Goal: Task Accomplishment & Management: Use online tool/utility

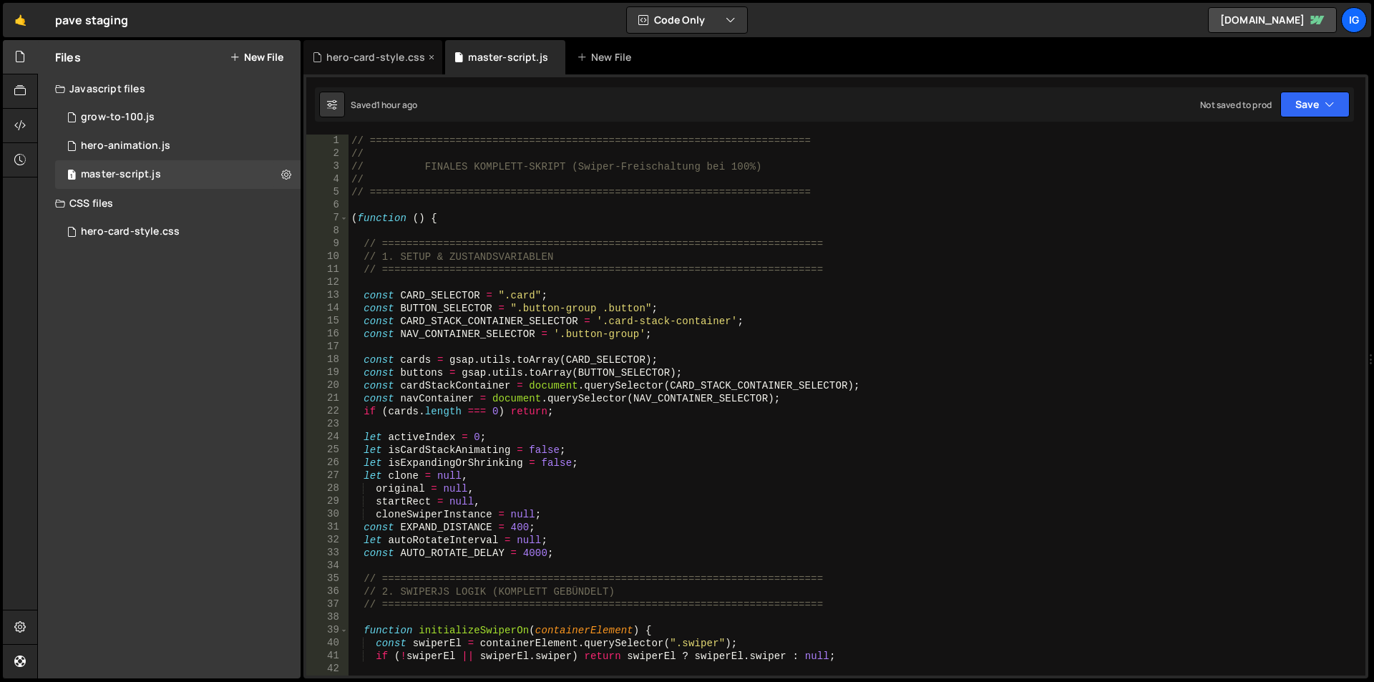
click at [366, 67] on div "hero-card-style.css" at bounding box center [372, 57] width 139 height 34
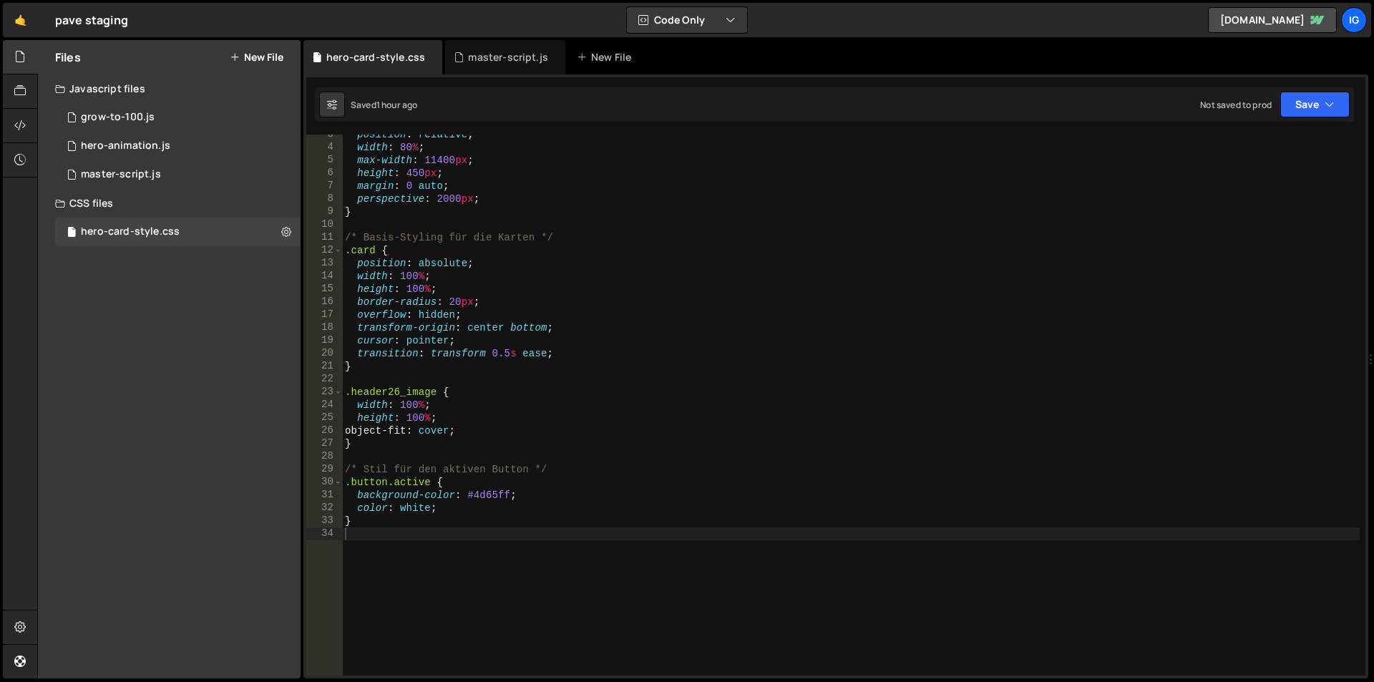
scroll to position [32, 0]
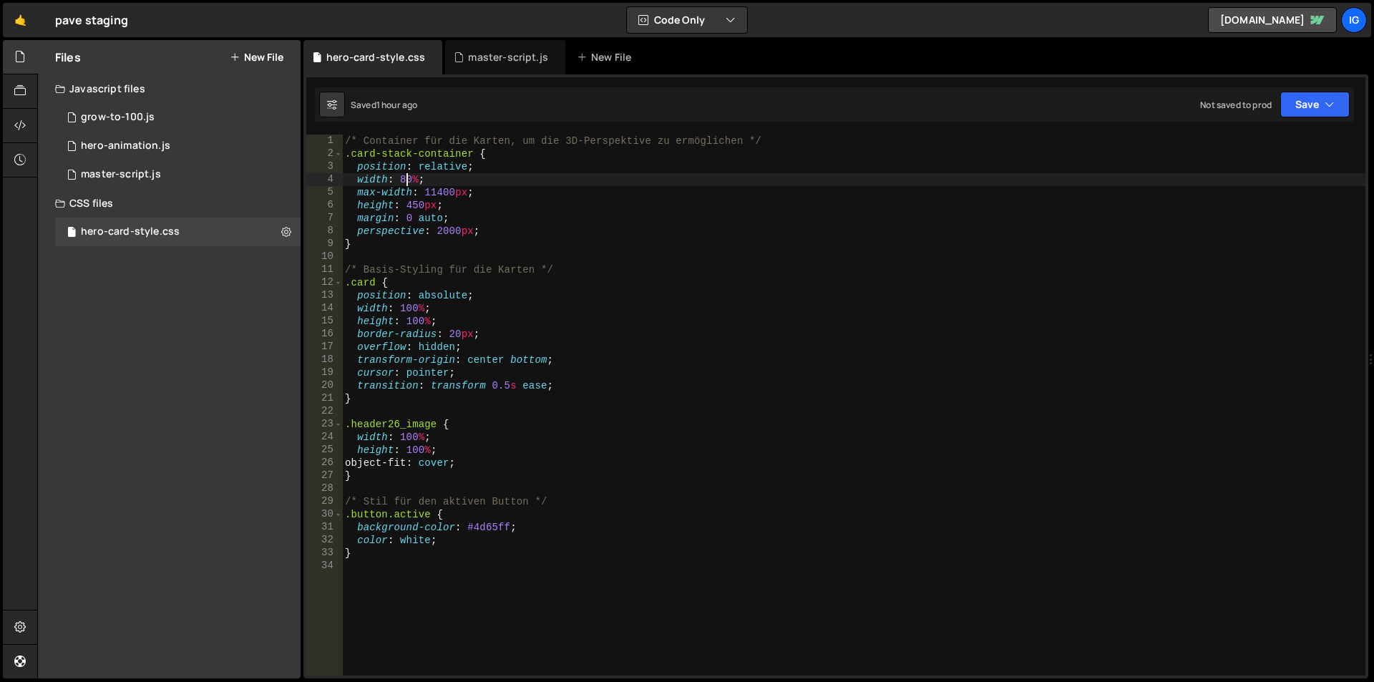
click at [404, 180] on div "/* Container für die Karten, um die 3D-Perspektive zu ermöglichen */ .card-stac…" at bounding box center [853, 418] width 1023 height 567
type textarea "width: 95%;"
click at [504, 62] on div "master-script.js" at bounding box center [508, 57] width 80 height 14
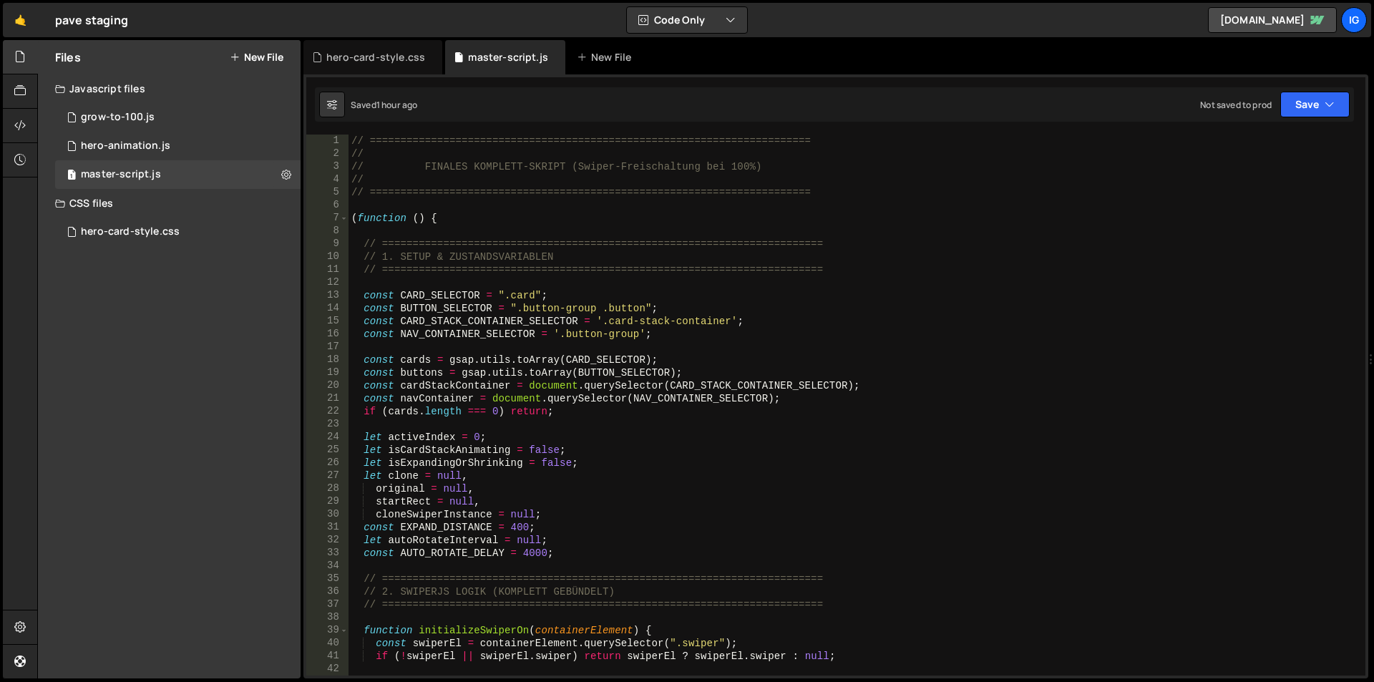
click at [548, 251] on div "// ======================================================================== // …" at bounding box center [854, 418] width 1011 height 567
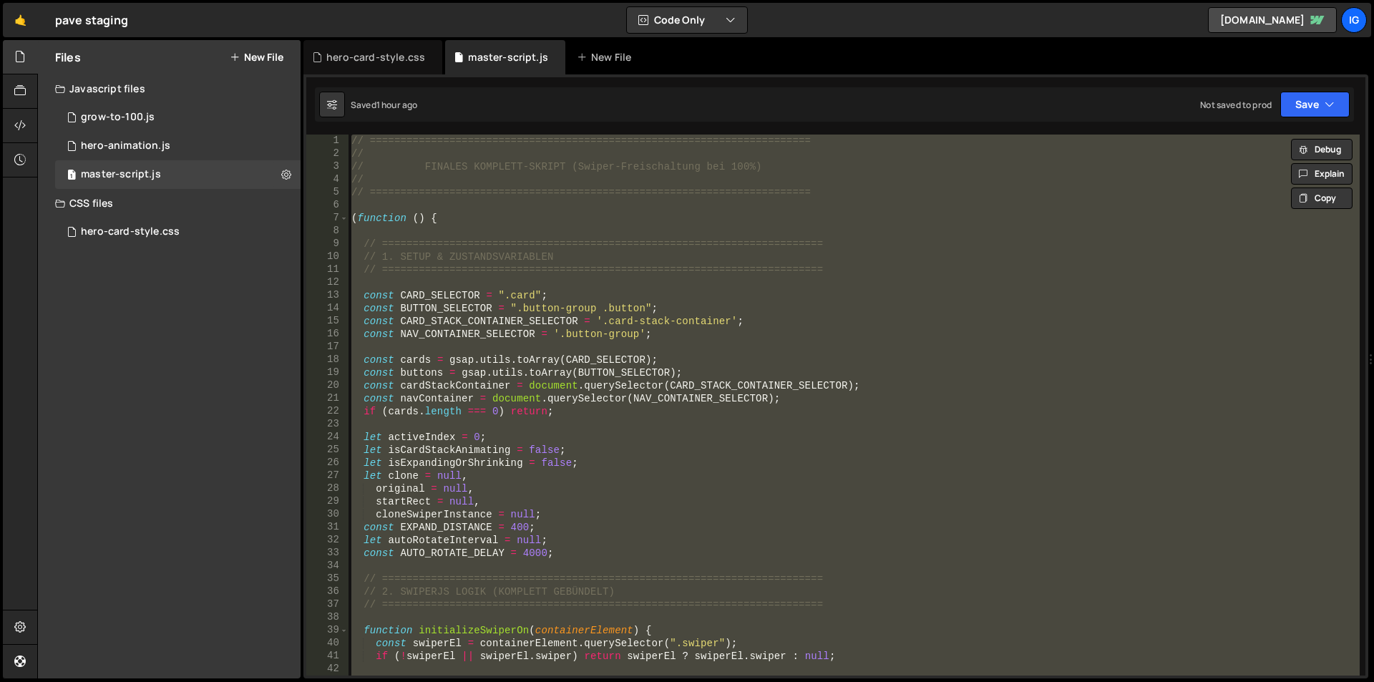
click at [535, 251] on div "// ======================================================================== // …" at bounding box center [854, 405] width 1011 height 541
paste textarea
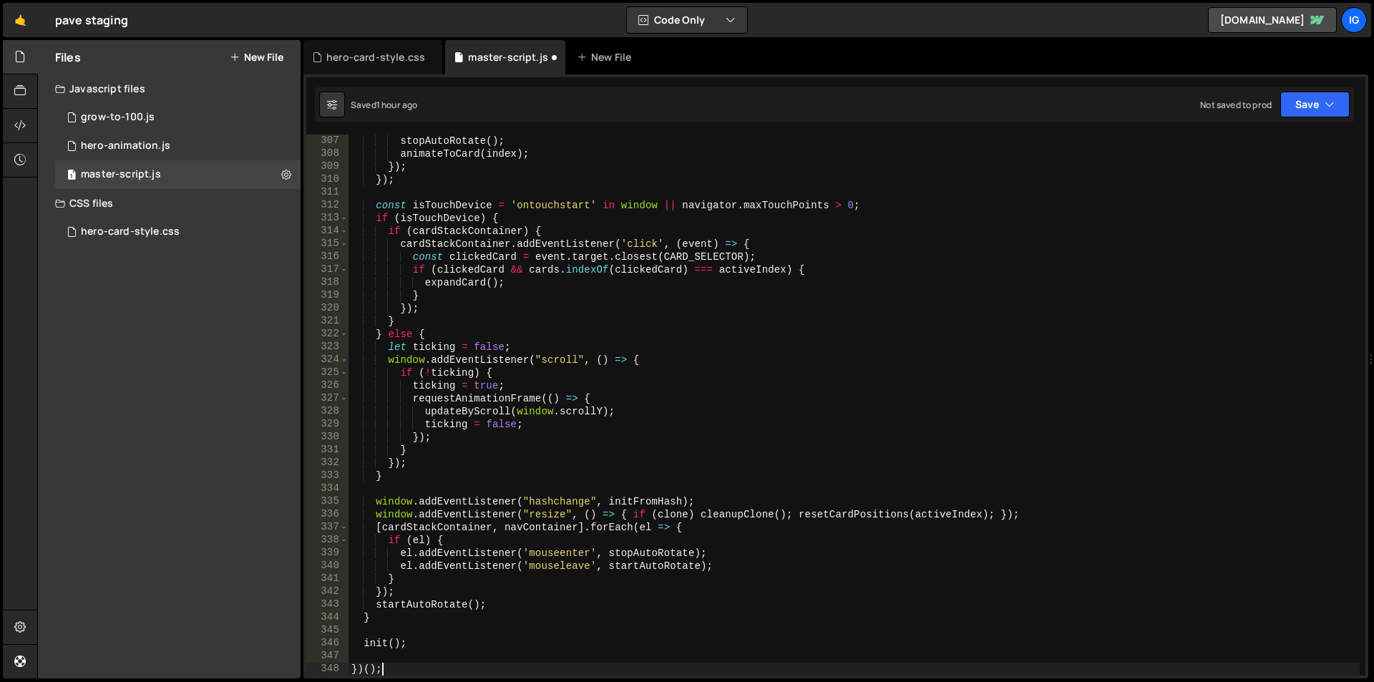
scroll to position [3968, 0]
type textarea "window.addEventListener("resize", () => { if (clone) cleanupClone();"
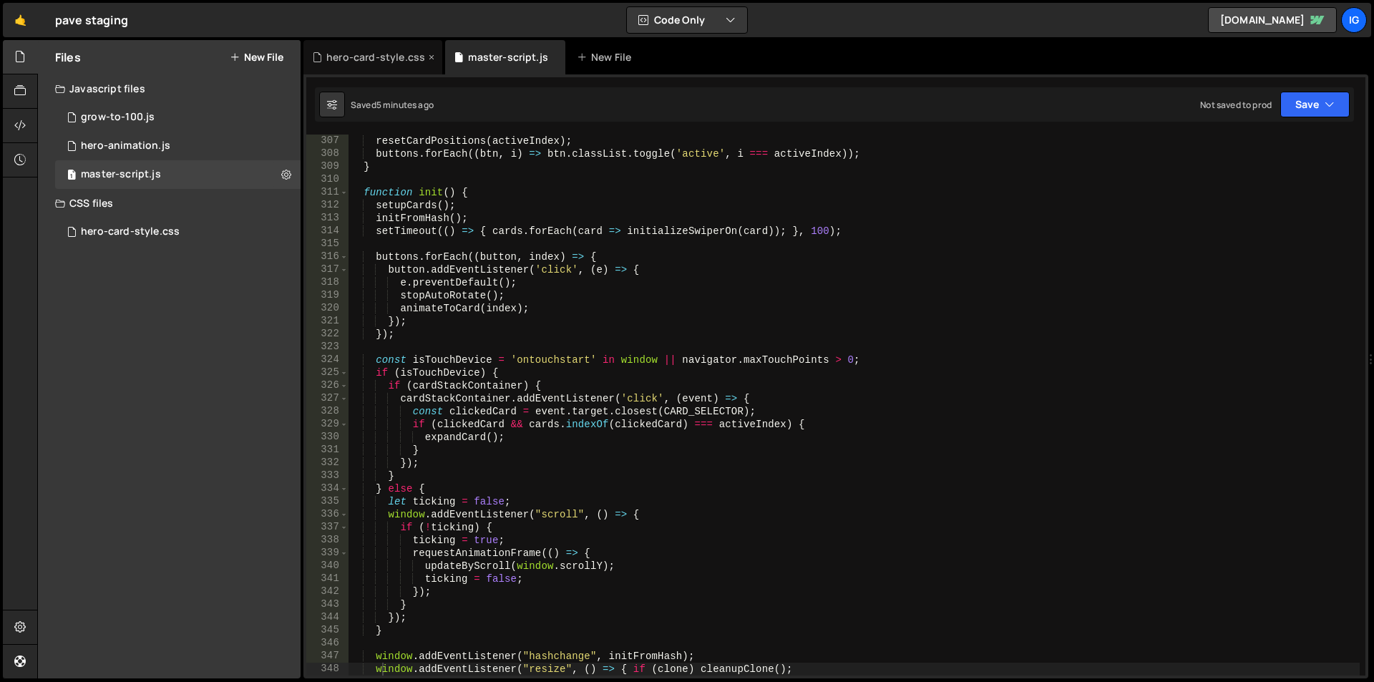
click at [358, 56] on div "hero-card-style.css" at bounding box center [375, 57] width 99 height 14
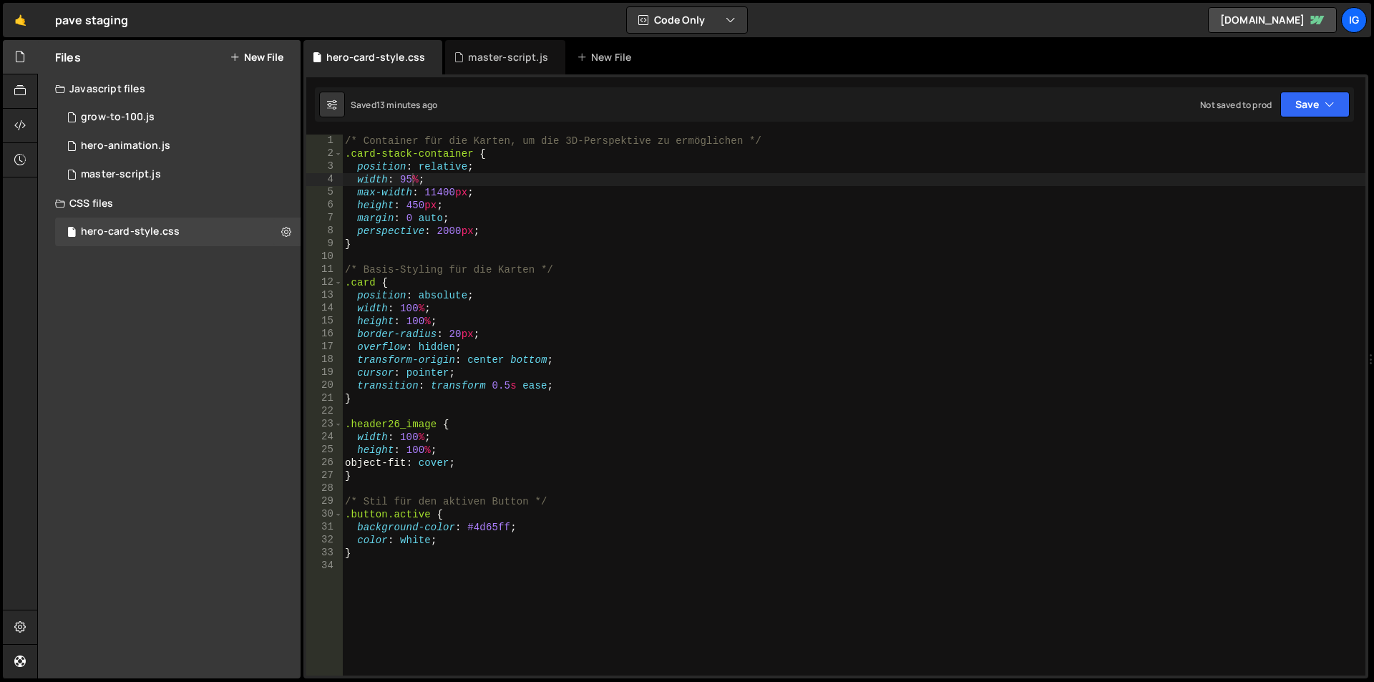
click at [454, 333] on div "/* Container für die Karten, um die 3D-Perspektive zu ermöglichen */ .card-stac…" at bounding box center [853, 418] width 1023 height 567
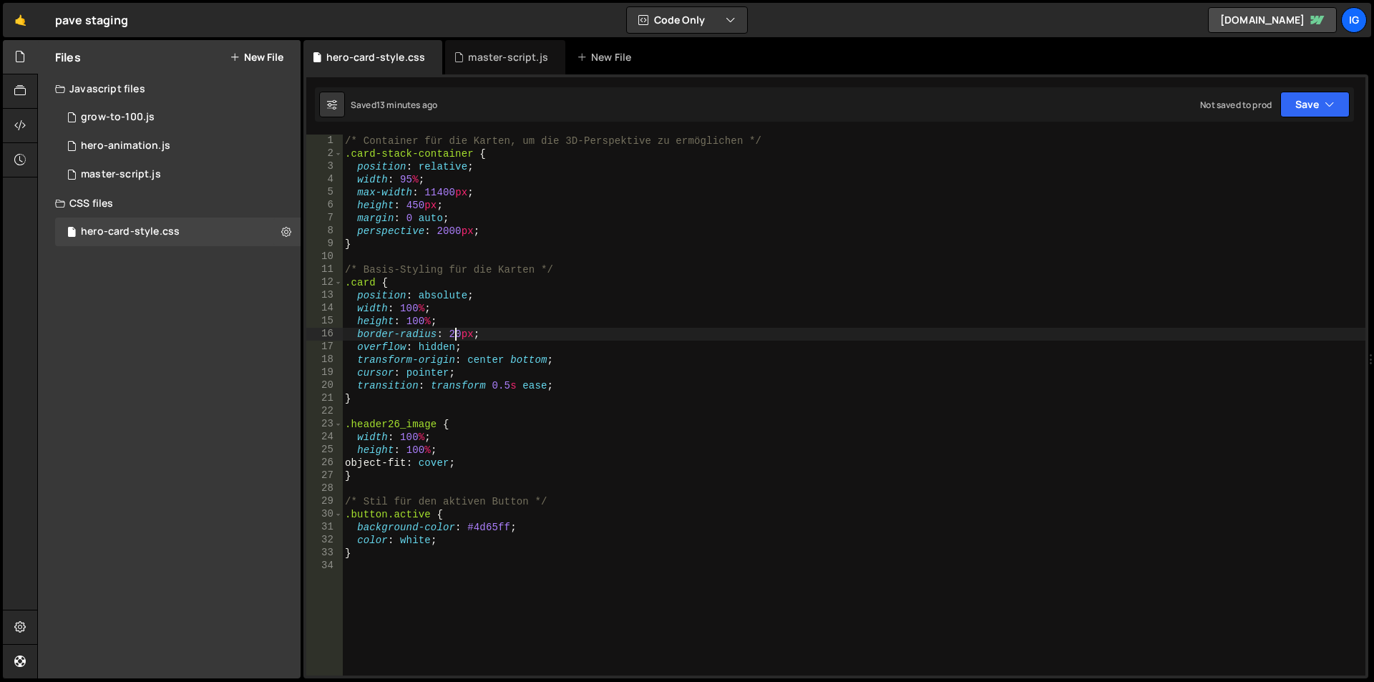
type textarea "border-radius: 90px;"
click at [489, 414] on div "/* Container für die Karten, um die 3D-Perspektive zu ermöglichen */ .card-stac…" at bounding box center [853, 418] width 1023 height 567
click at [583, 384] on div "/* Container für die Karten, um die 3D-Perspektive zu ermöglichen */ .card-stac…" at bounding box center [853, 418] width 1023 height 567
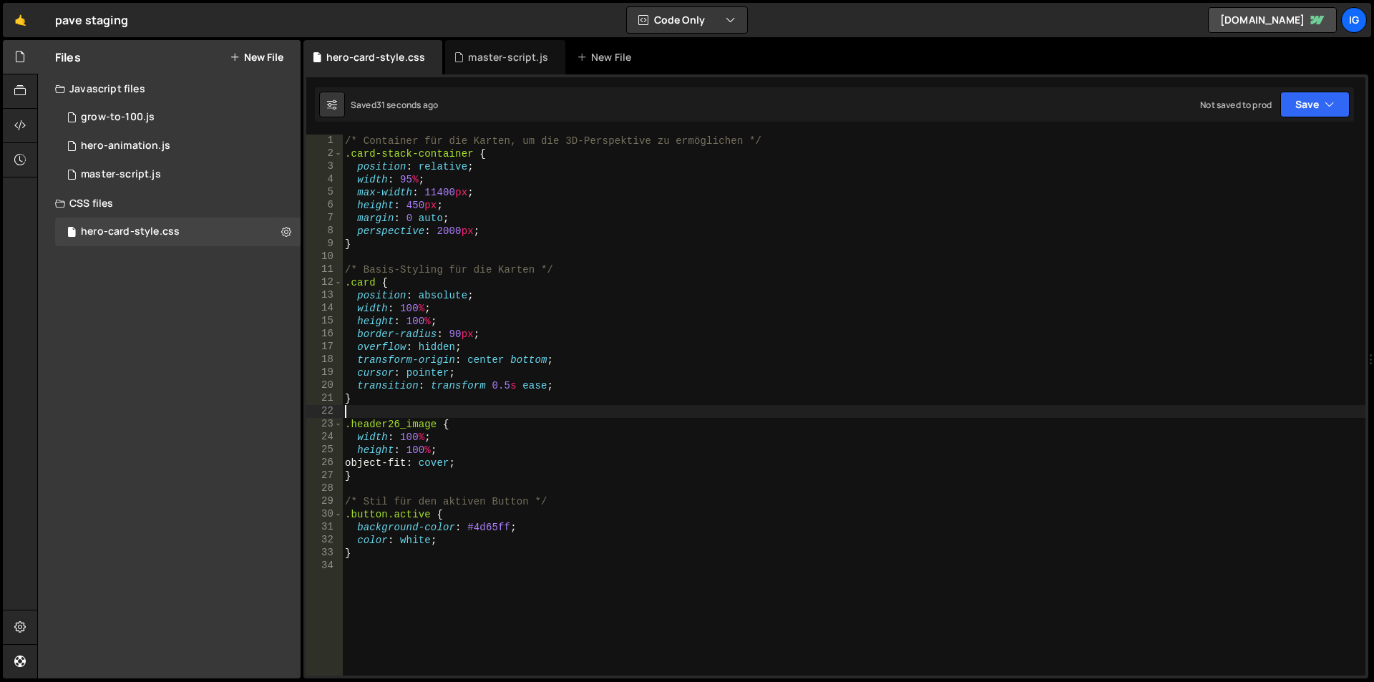
type textarea "transition: transform 0.5s ease;"
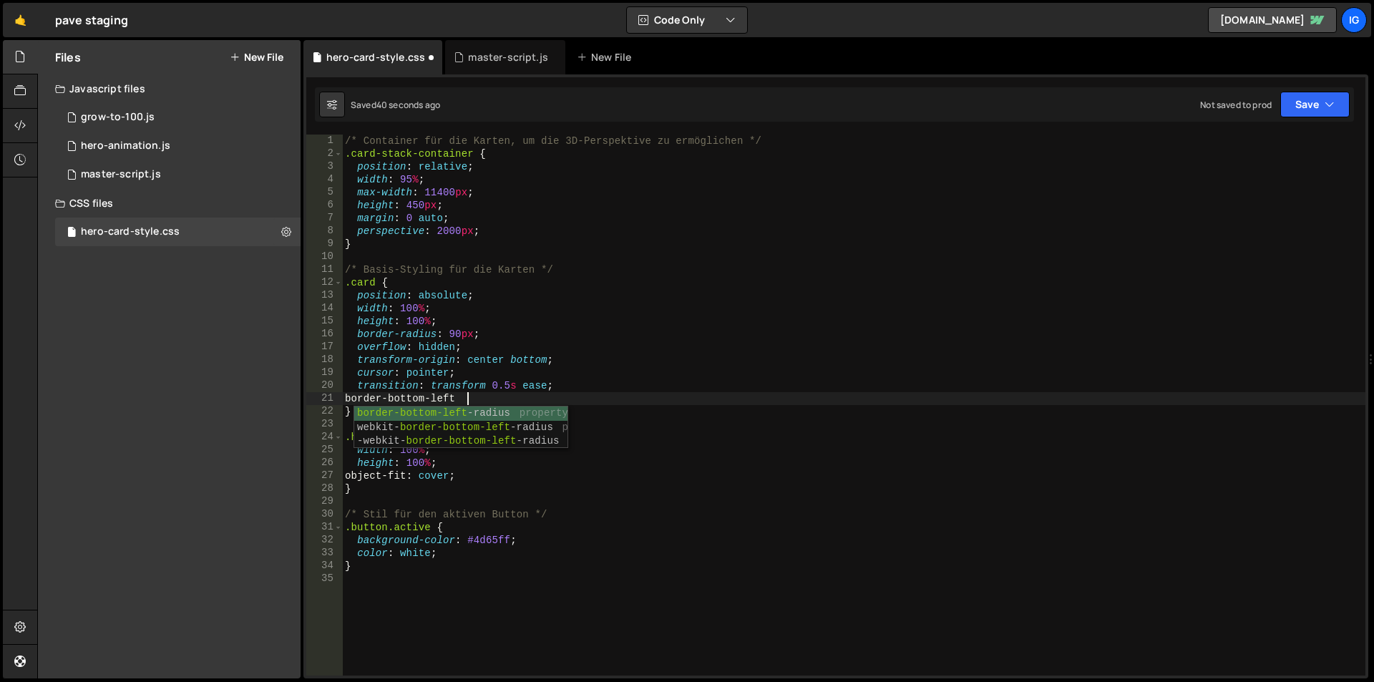
scroll to position [0, 51]
click at [540, 414] on div "border-bottom-left -radius property webkit- border-bottom-left -radius property…" at bounding box center [460, 442] width 213 height 70
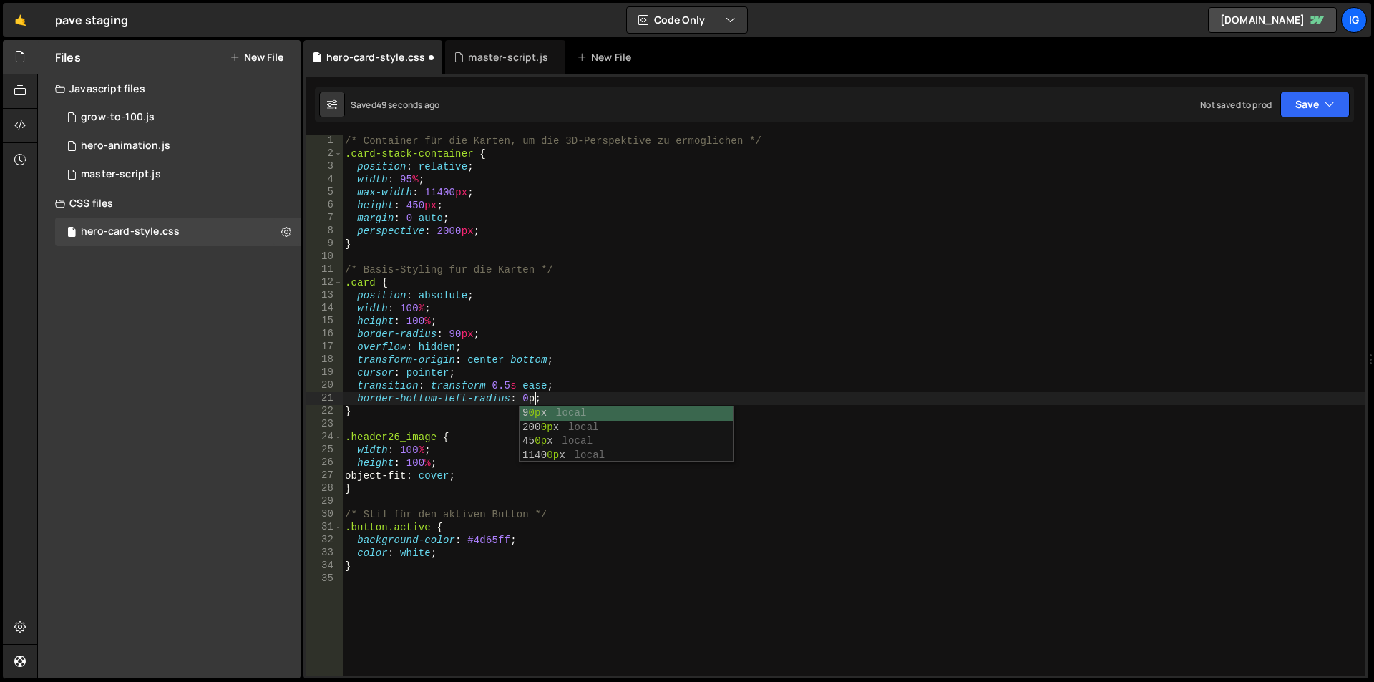
scroll to position [0, 82]
click at [492, 406] on div "/* Container für die Karten, um die 3D-Perspektive zu ermöglichen */ .card-stac…" at bounding box center [853, 418] width 1023 height 567
click at [550, 401] on div "/* Container für die Karten, um die 3D-Perspektive zu ermöglichen */ .card-stac…" at bounding box center [853, 418] width 1023 height 567
type textarea "border-bottom-left-radius: 0px;"
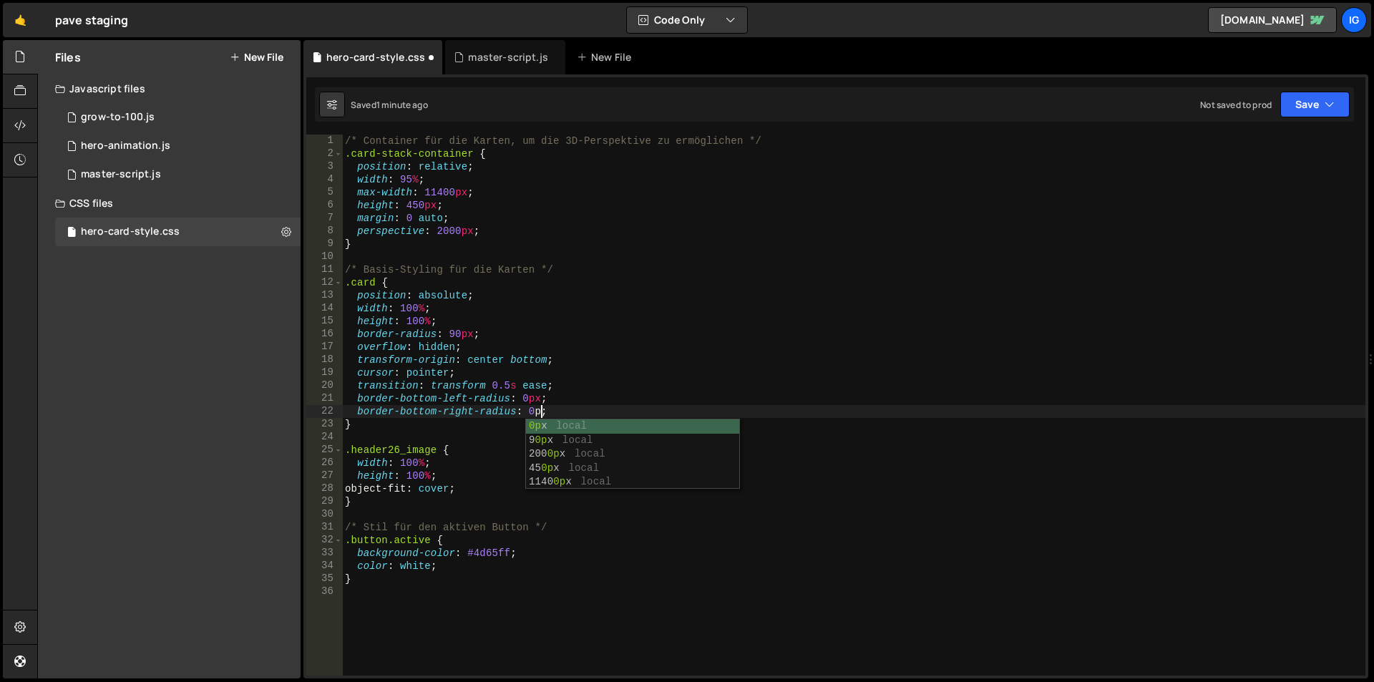
scroll to position [0, 84]
drag, startPoint x: 562, startPoint y: 407, endPoint x: 552, endPoint y: 408, distance: 10.1
click at [552, 408] on div "/* Container für die Karten, um die 3D-Perspektive zu ermöglichen */ .card-stac…" at bounding box center [853, 418] width 1023 height 567
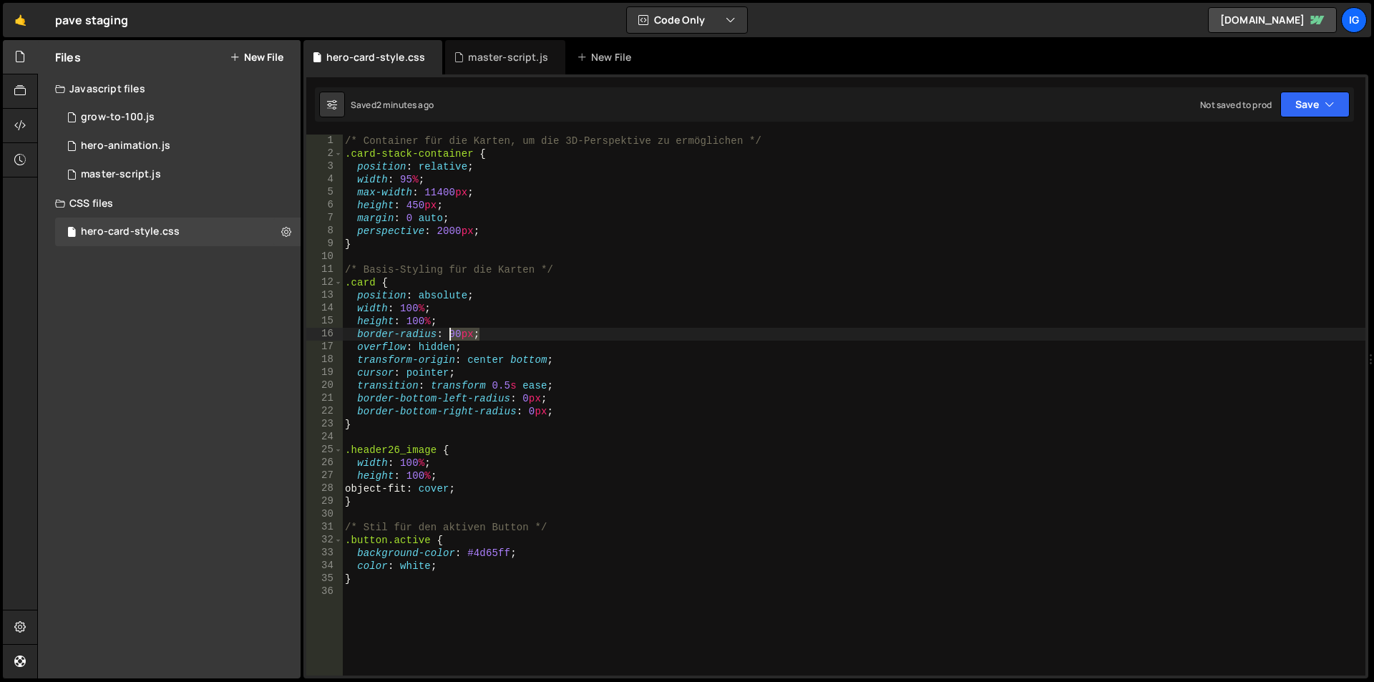
drag, startPoint x: 482, startPoint y: 334, endPoint x: 447, endPoint y: 332, distance: 35.8
click at [447, 332] on div "/* Container für die Karten, um die 3D-Perspektive zu ermöglichen */ .card-stac…" at bounding box center [853, 418] width 1023 height 567
paste textarea "clamp(12px, 5vw, 40px)"
click at [559, 336] on div "/* Container für die Karten, um die 3D-Perspektive zu ermöglichen */ .card-stac…" at bounding box center [853, 418] width 1023 height 567
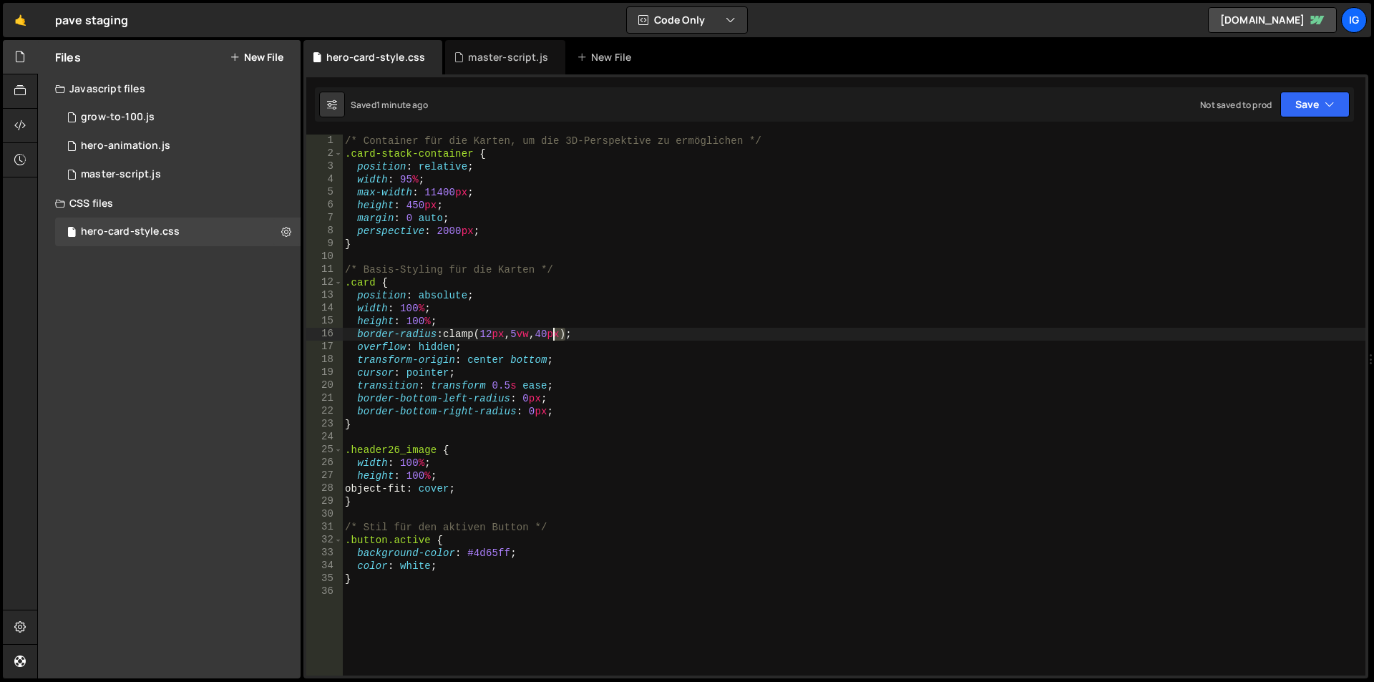
drag, startPoint x: 568, startPoint y: 337, endPoint x: 554, endPoint y: 338, distance: 14.3
click at [554, 338] on div "/* Container für die Karten, um die 3D-Perspektive zu ermöglichen */ .card-stac…" at bounding box center [853, 418] width 1023 height 567
paste textarea "clamp(12px, 5vw, 40px);"
click at [603, 353] on div "/* Container für die Karten, um die 3D-Perspektive zu ermöglichen */ .card-stac…" at bounding box center [853, 418] width 1023 height 567
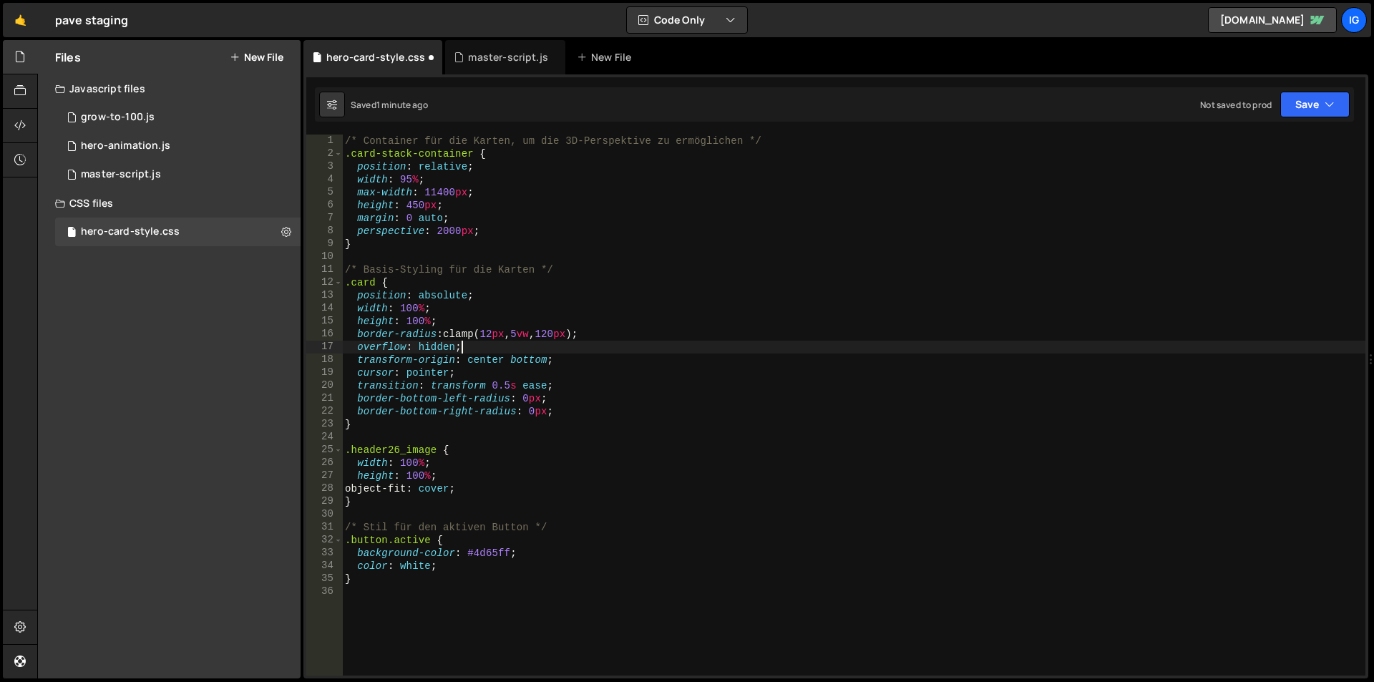
scroll to position [0, 48]
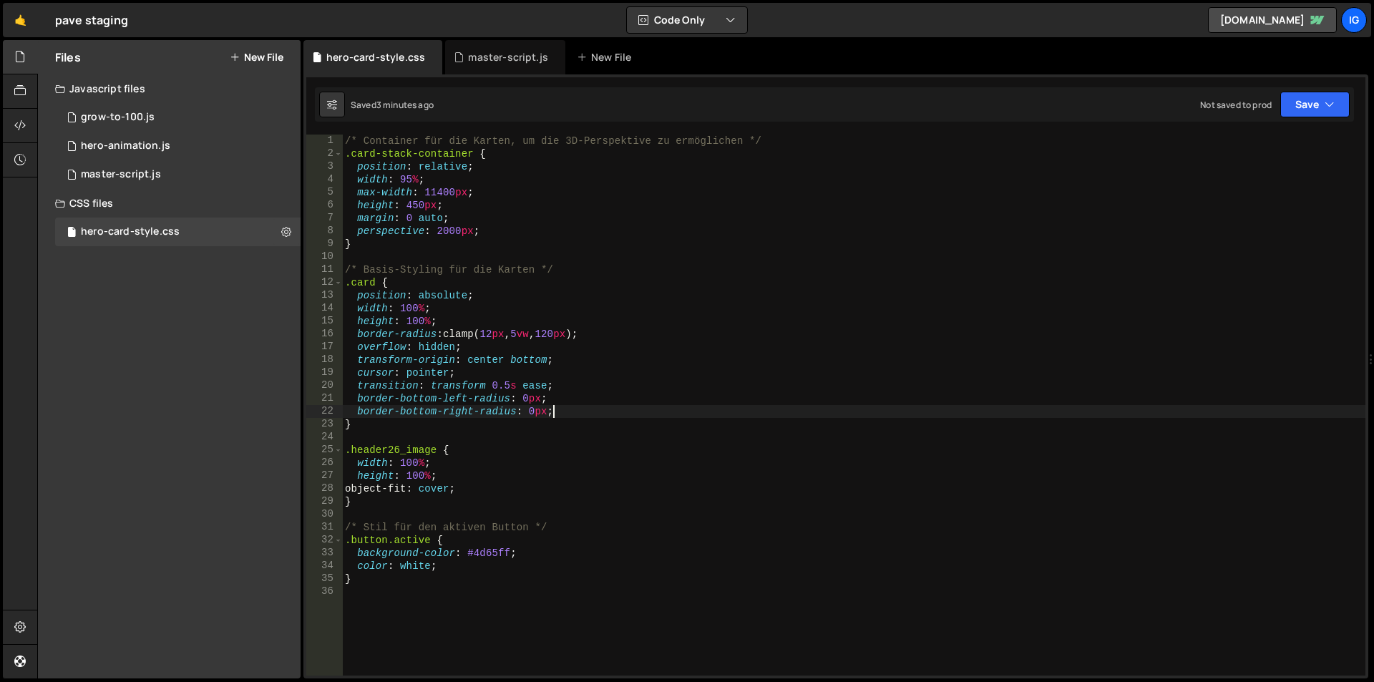
click at [555, 414] on div "/* Container für die Karten, um die 3D-Perspektive zu ermöglichen */ .card-stac…" at bounding box center [853, 418] width 1023 height 567
type textarea "border-bottom-right-radius: 0px;"
paste textarea "transform-origin: center;"
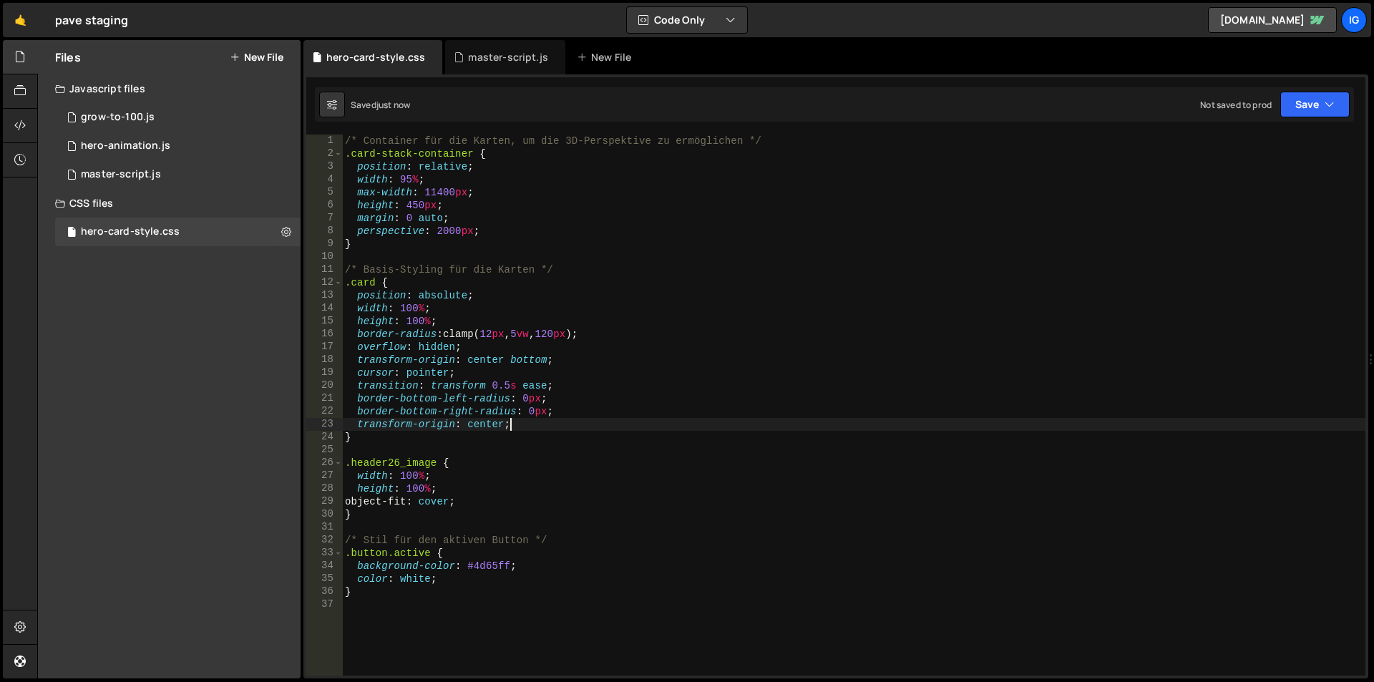
type textarea "transform-origin: center;"
click at [472, 64] on div "master-script.js" at bounding box center [508, 57] width 80 height 14
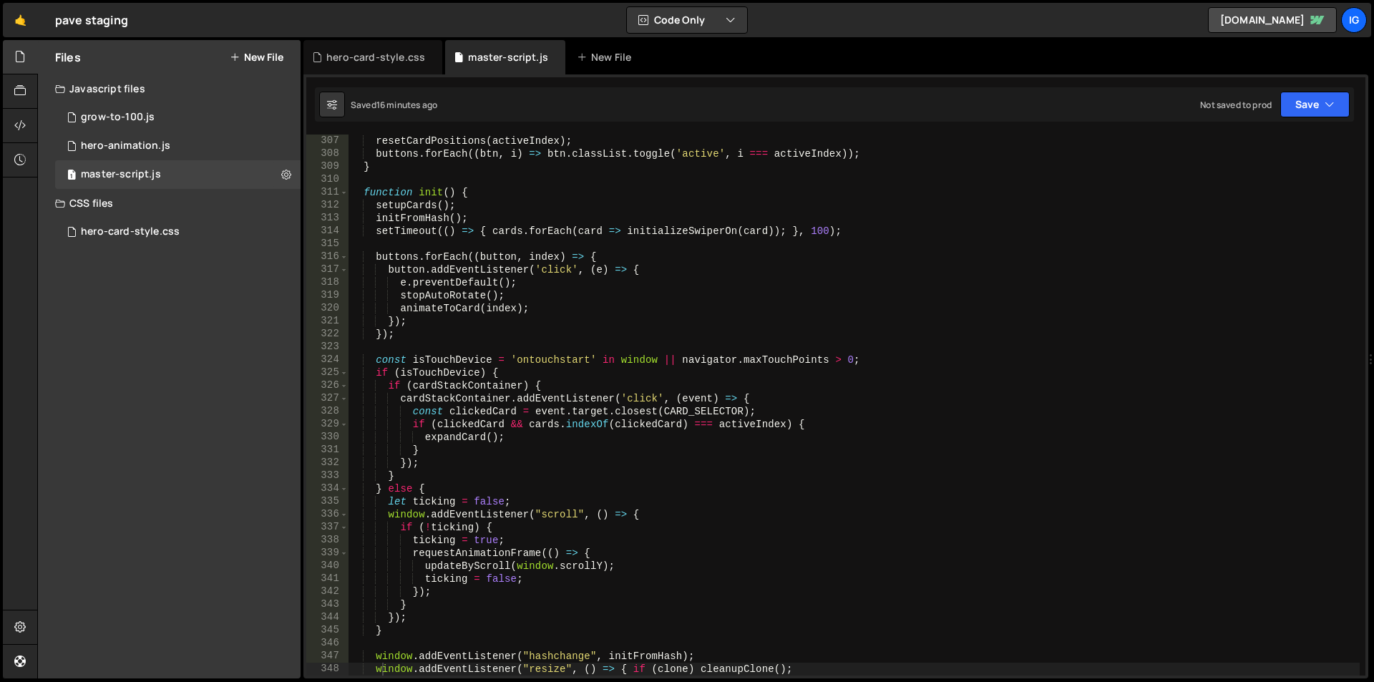
click at [497, 279] on div "resetCardPositions ( activeIndex ) ; buttons . forEach (( btn , i ) => btn . cl…" at bounding box center [854, 418] width 1011 height 567
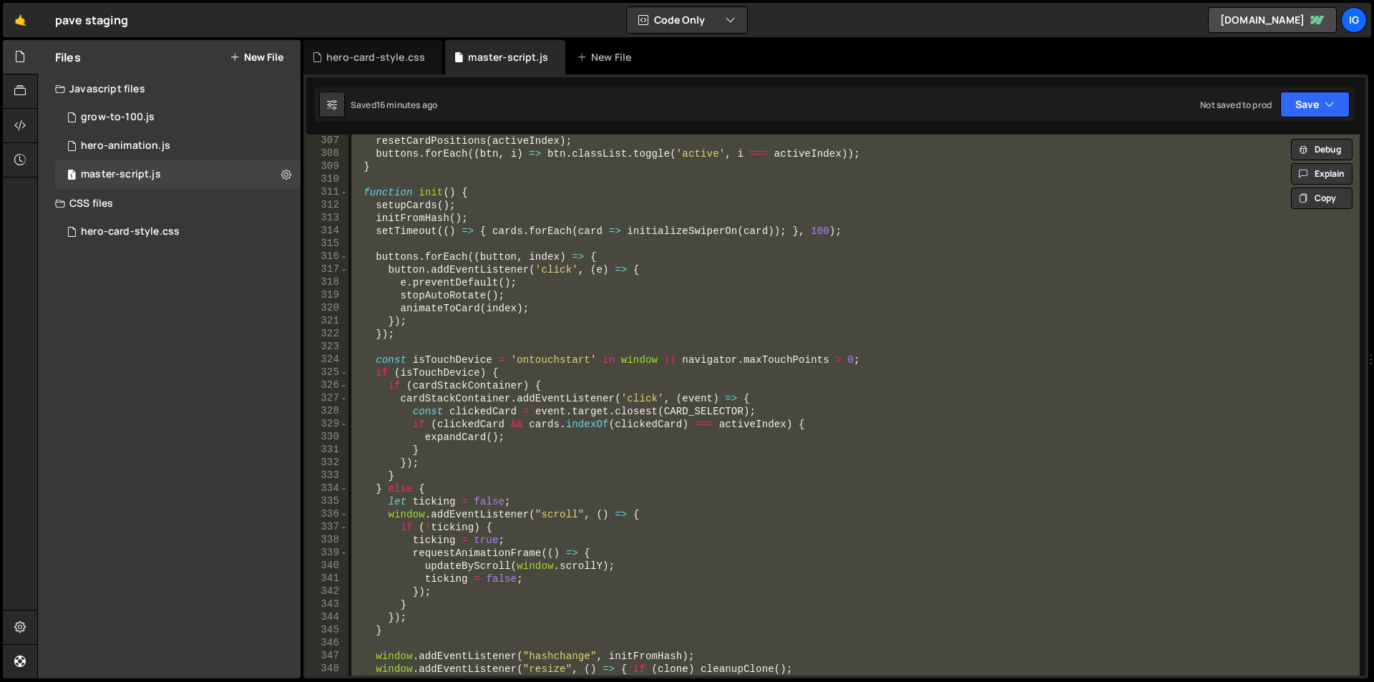
paste textarea "activeIndex = (!isNaN(idx) && idx >= 0"
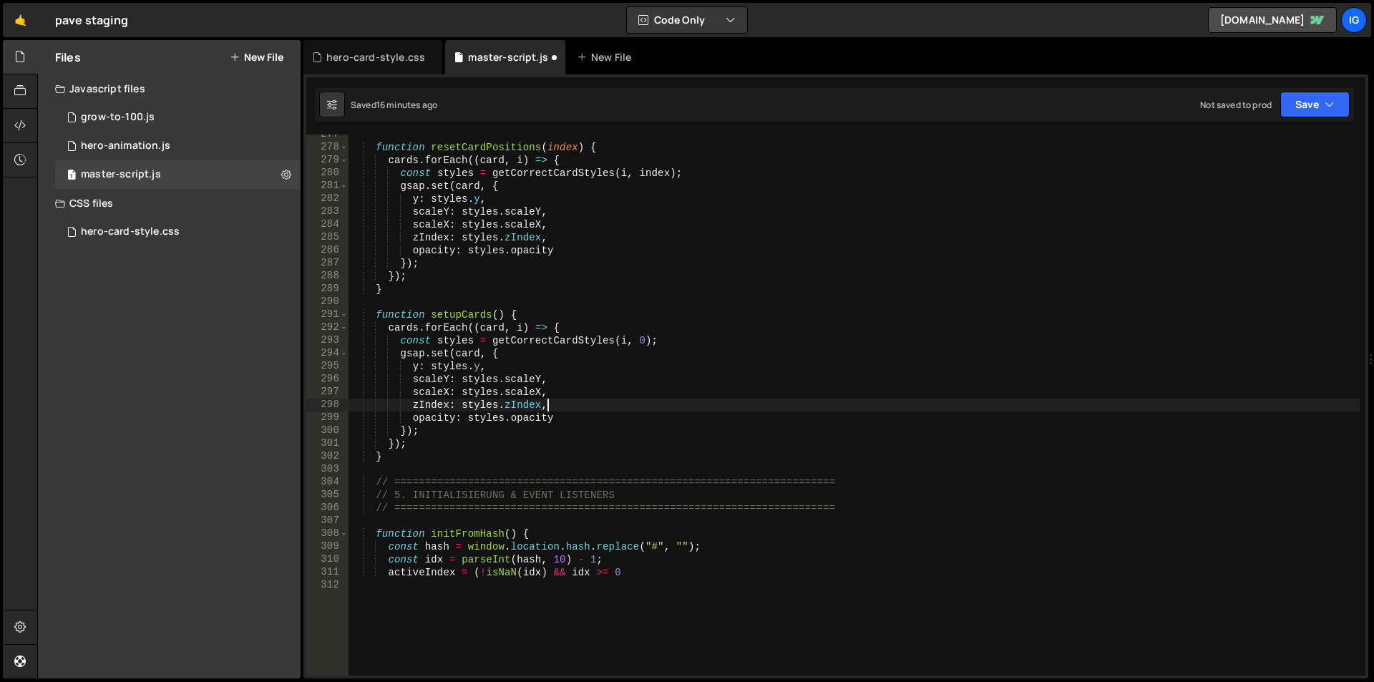
scroll to position [3562, 0]
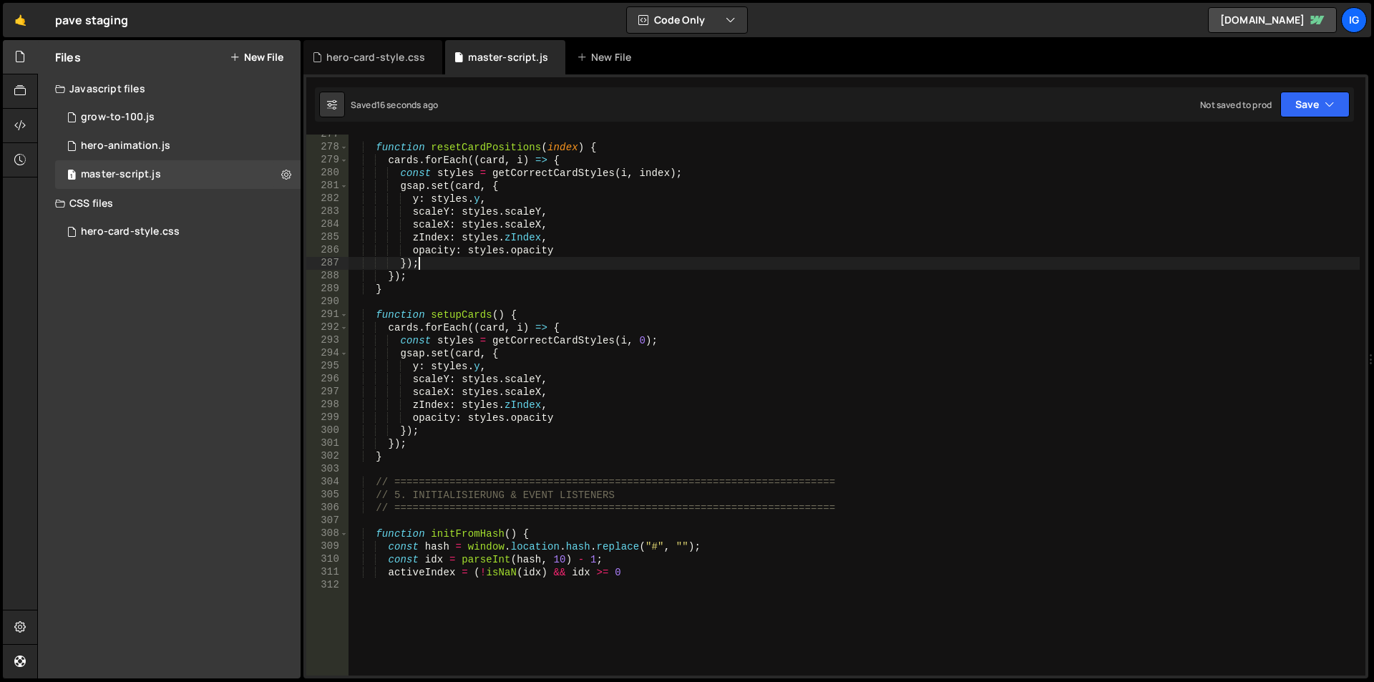
click at [468, 264] on div "function resetCardPositions ( index ) { cards . forEach (( card , i ) => { cons…" at bounding box center [854, 411] width 1011 height 567
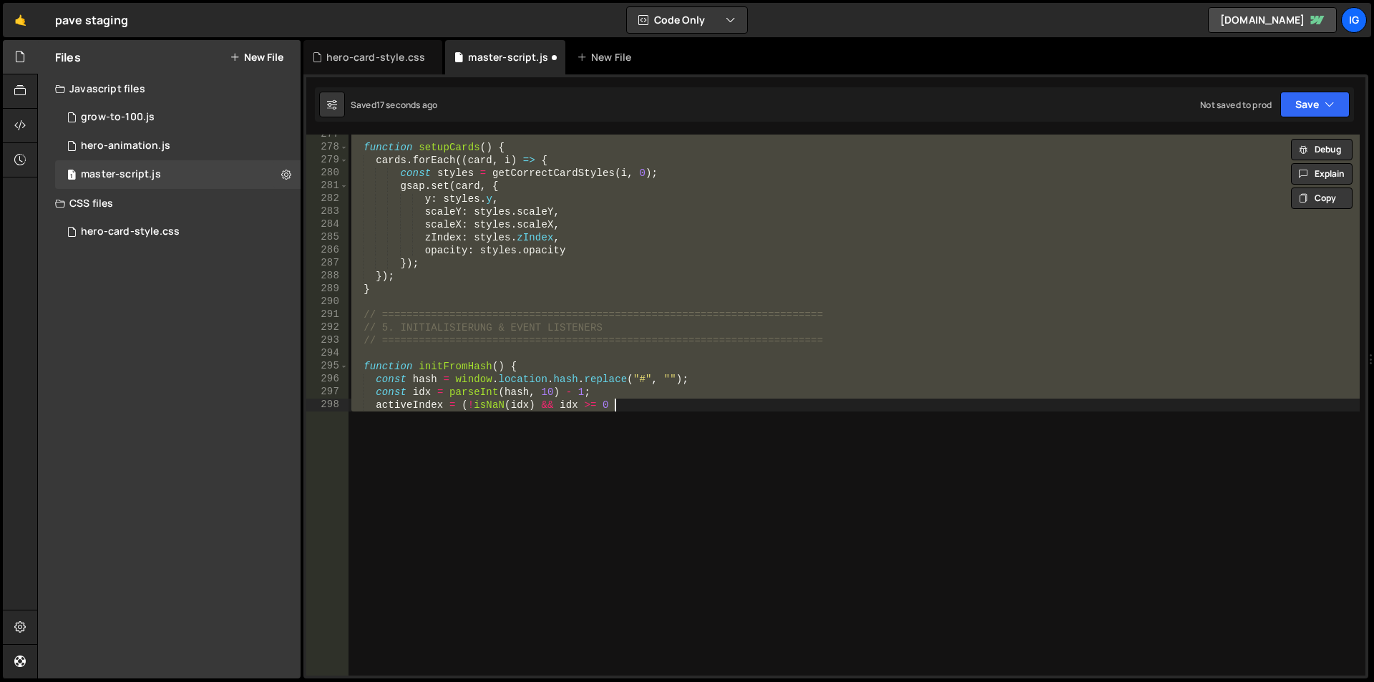
scroll to position [4387, 0]
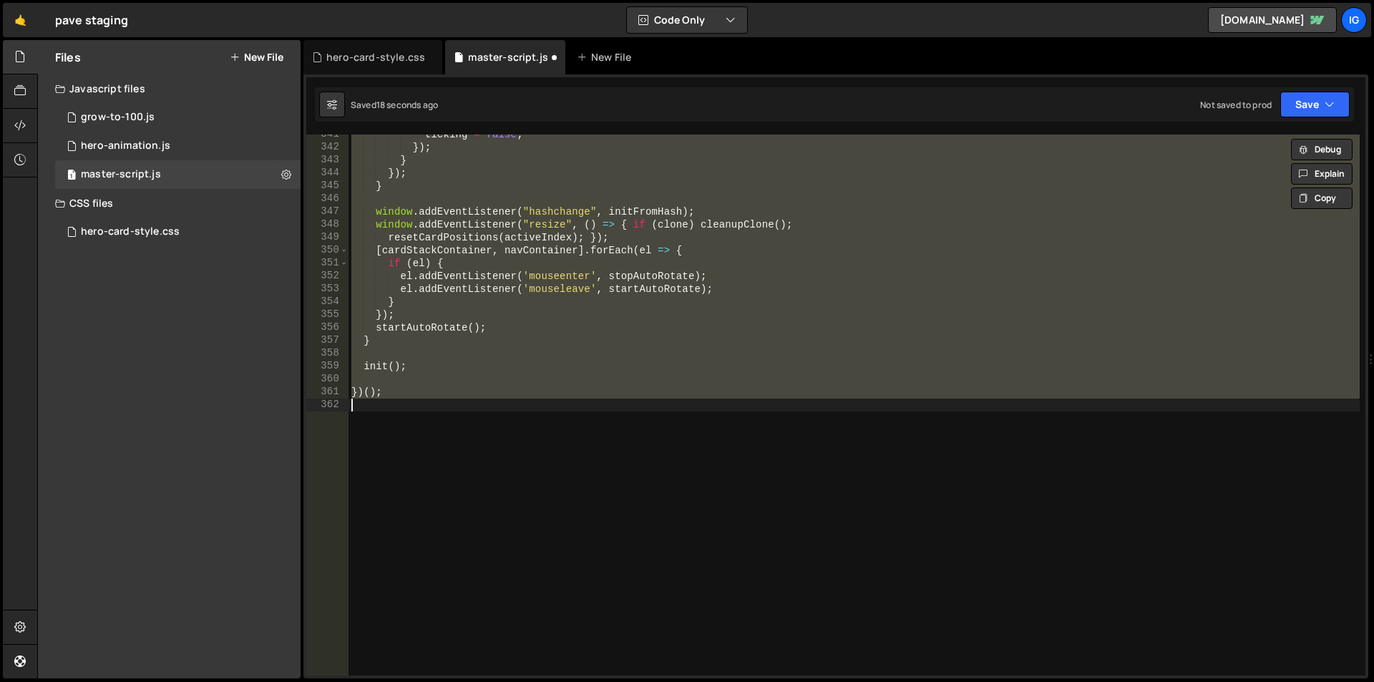
type textarea "});"
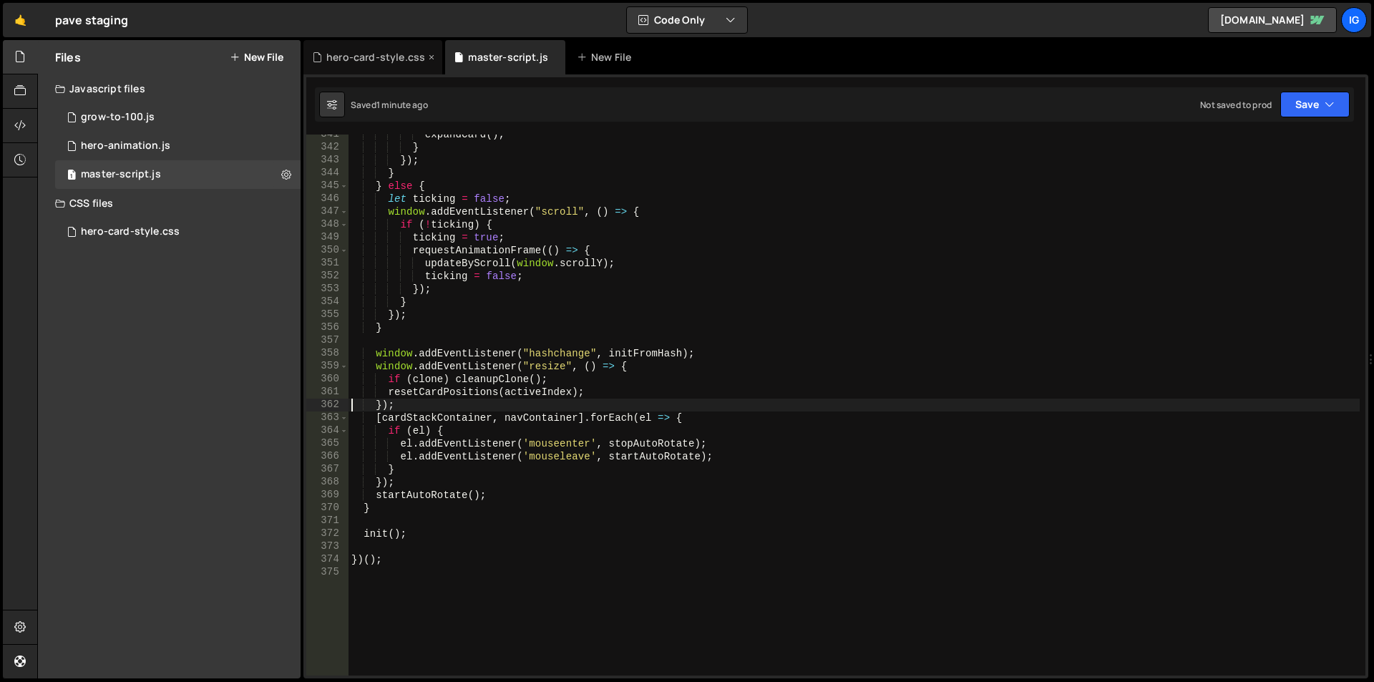
click at [384, 63] on div "hero-card-style.css" at bounding box center [375, 57] width 99 height 14
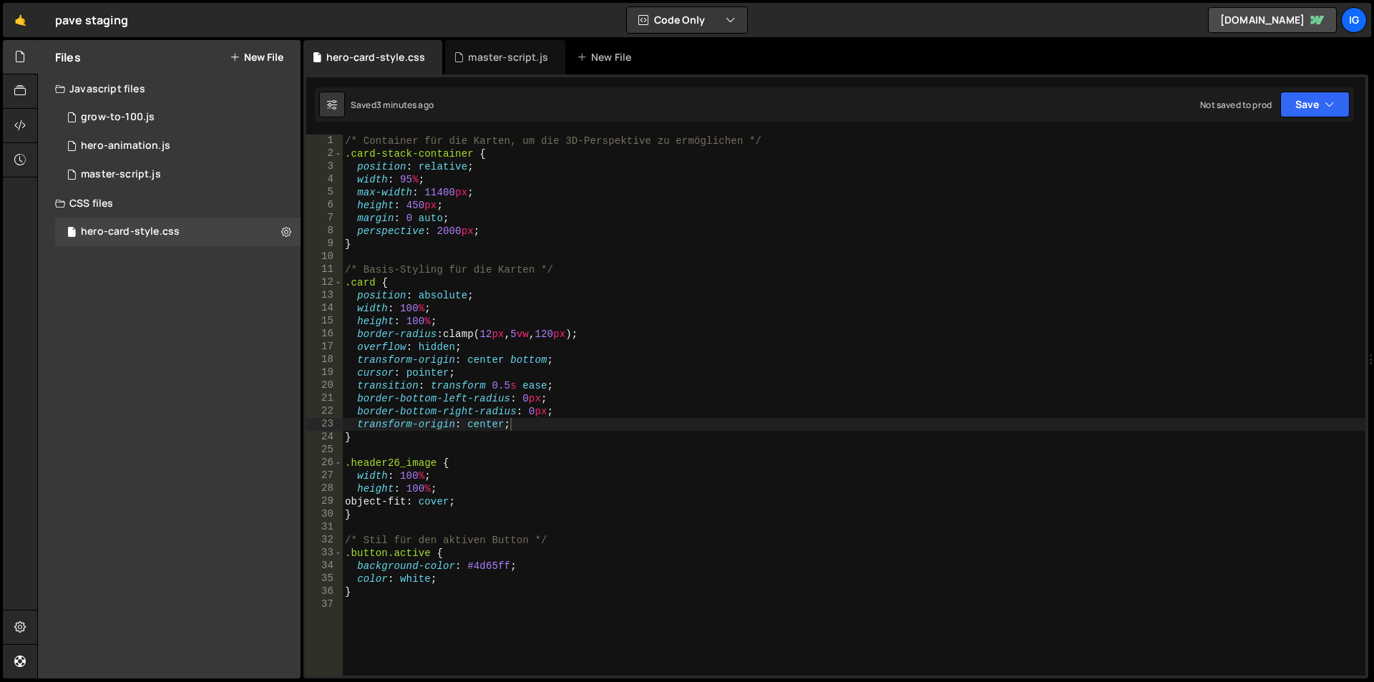
click at [608, 333] on div "/* Container für die Karten, um die 3D-Perspektive zu ermöglichen */ .card-stac…" at bounding box center [853, 418] width 1023 height 567
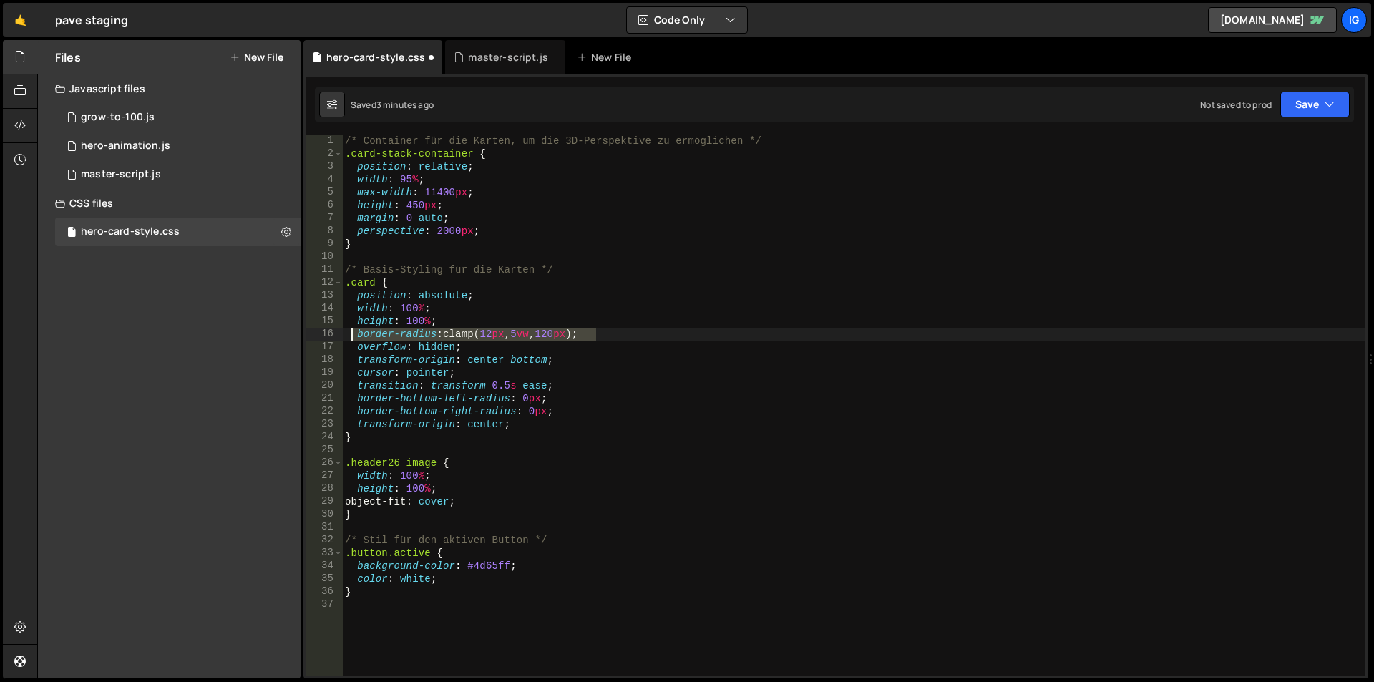
drag, startPoint x: 621, startPoint y: 337, endPoint x: 350, endPoint y: 334, distance: 271.3
click at [350, 334] on div "/* Container für die Karten, um die 3D-Perspektive zu ermöglichen */ .card-stac…" at bounding box center [853, 418] width 1023 height 567
click at [496, 272] on div "/* Container für die Karten, um die 3D-Perspektive zu ermöglichen */ .card-stac…" at bounding box center [853, 418] width 1023 height 567
type textarea "/* Basis-Styling für die Karten */"
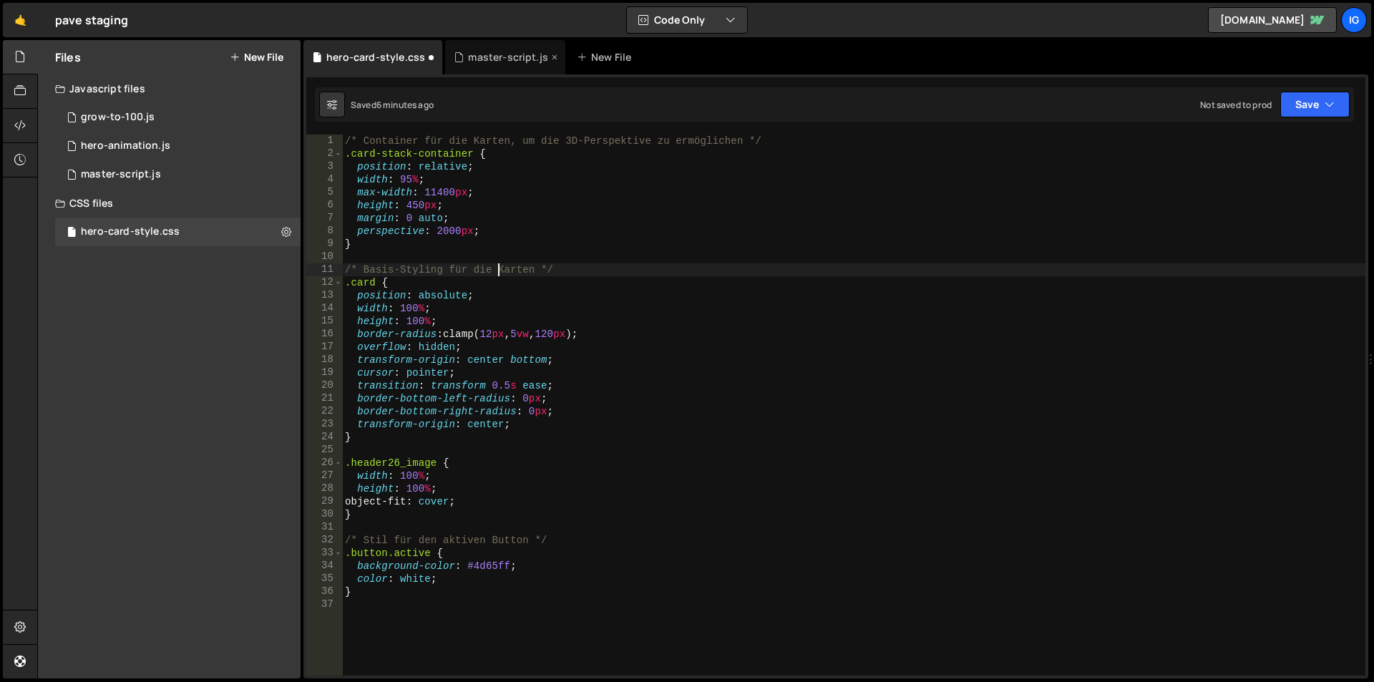
click at [494, 57] on div "master-script.js" at bounding box center [508, 57] width 80 height 14
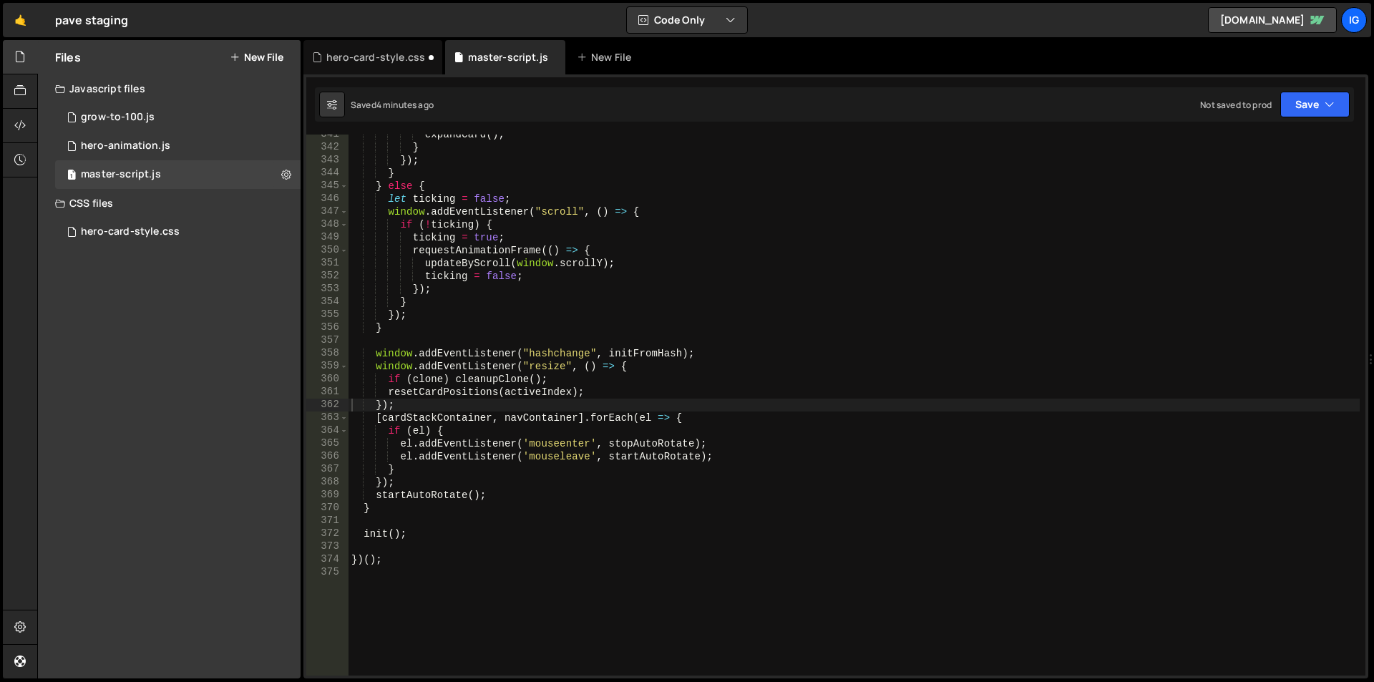
click at [527, 218] on div "expandCard ( ) ; } }) ; } } else { let ticking = false ; window . addEventListe…" at bounding box center [854, 411] width 1011 height 567
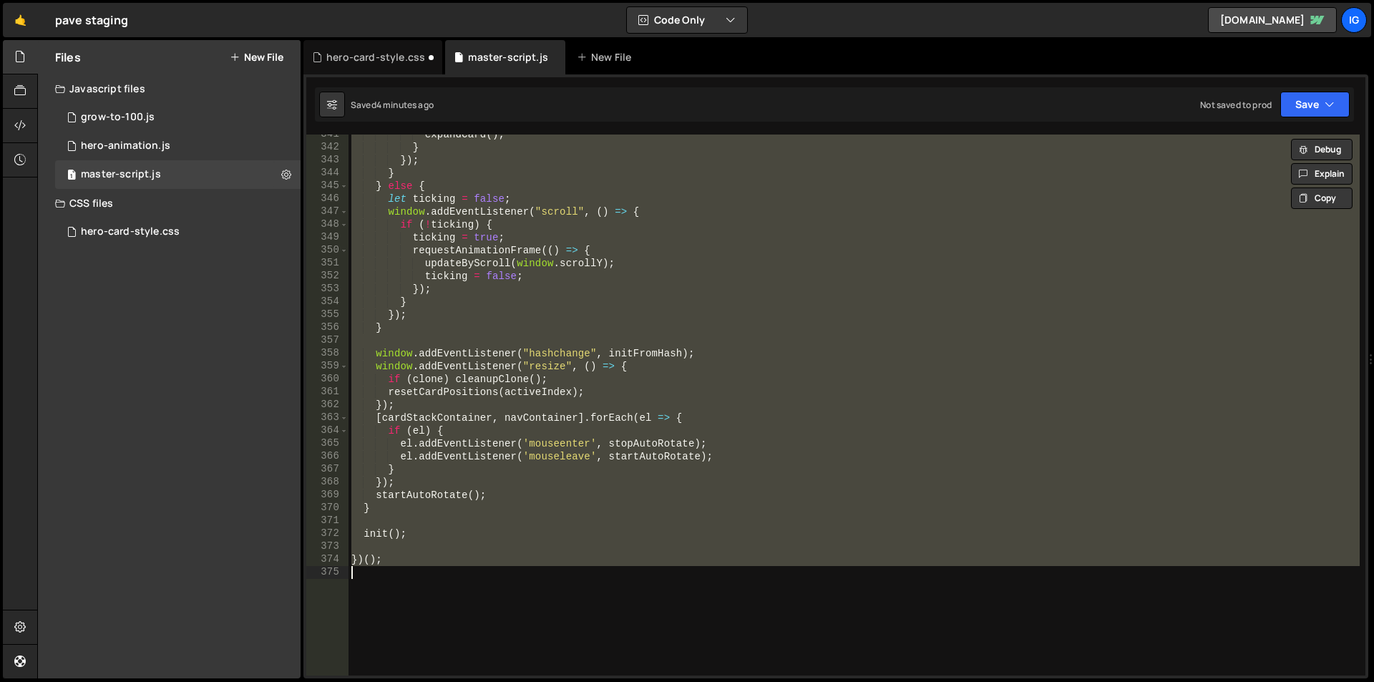
paste textarea
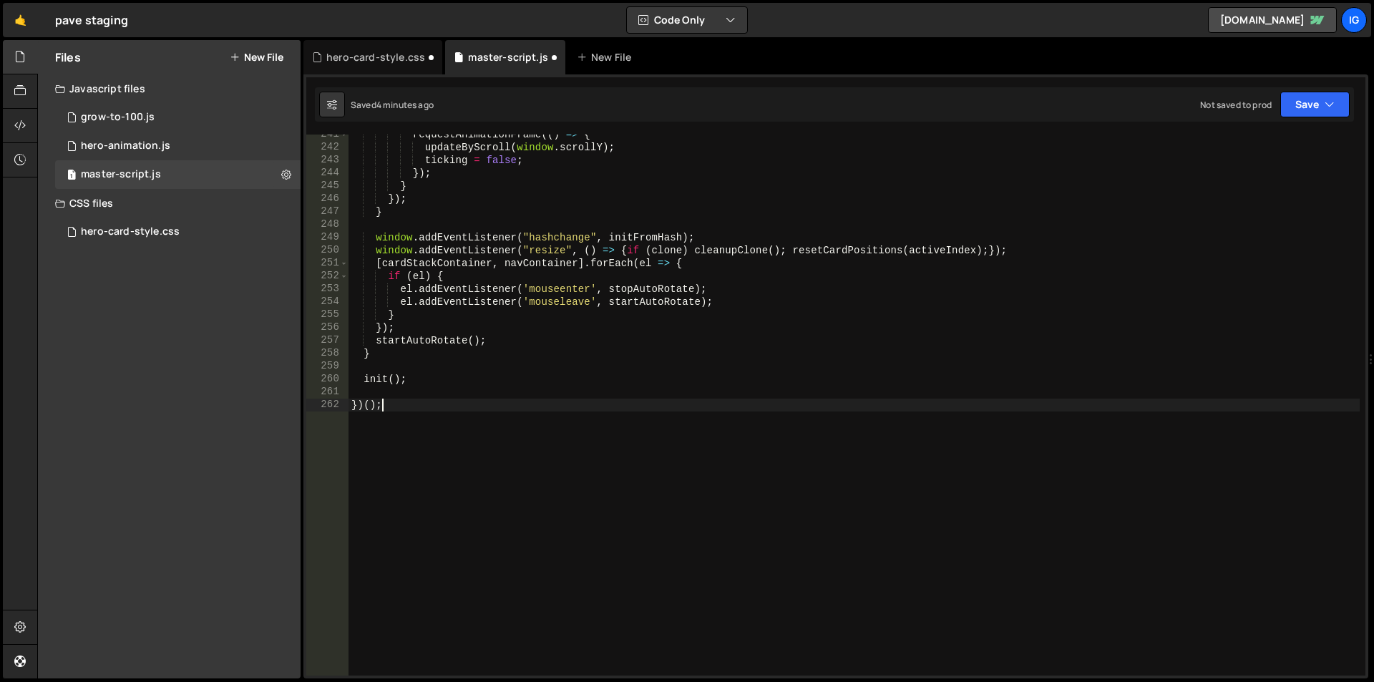
scroll to position [3098, 0]
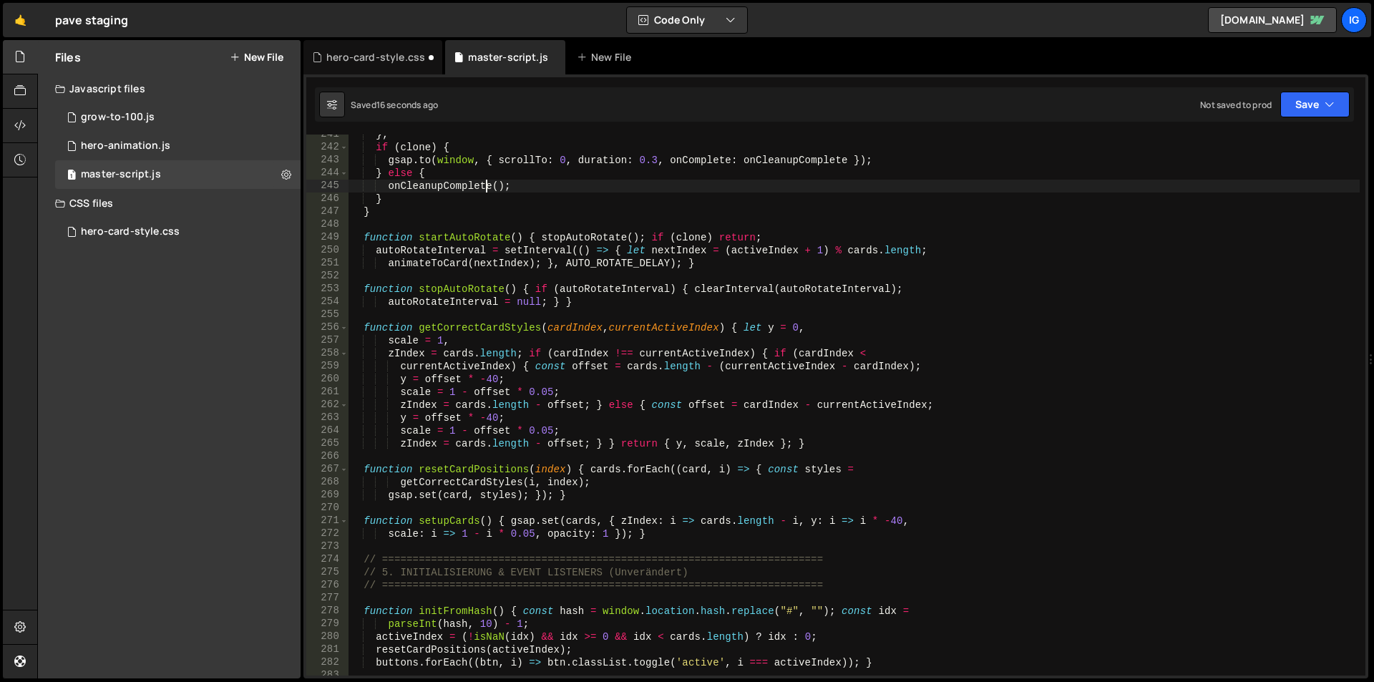
click at [483, 181] on div "} ; if ( clone ) { gsap . to ( window , { scrollTo : 0 , duration : 0.3 , onCom…" at bounding box center [854, 411] width 1011 height 567
type textarea "})();"
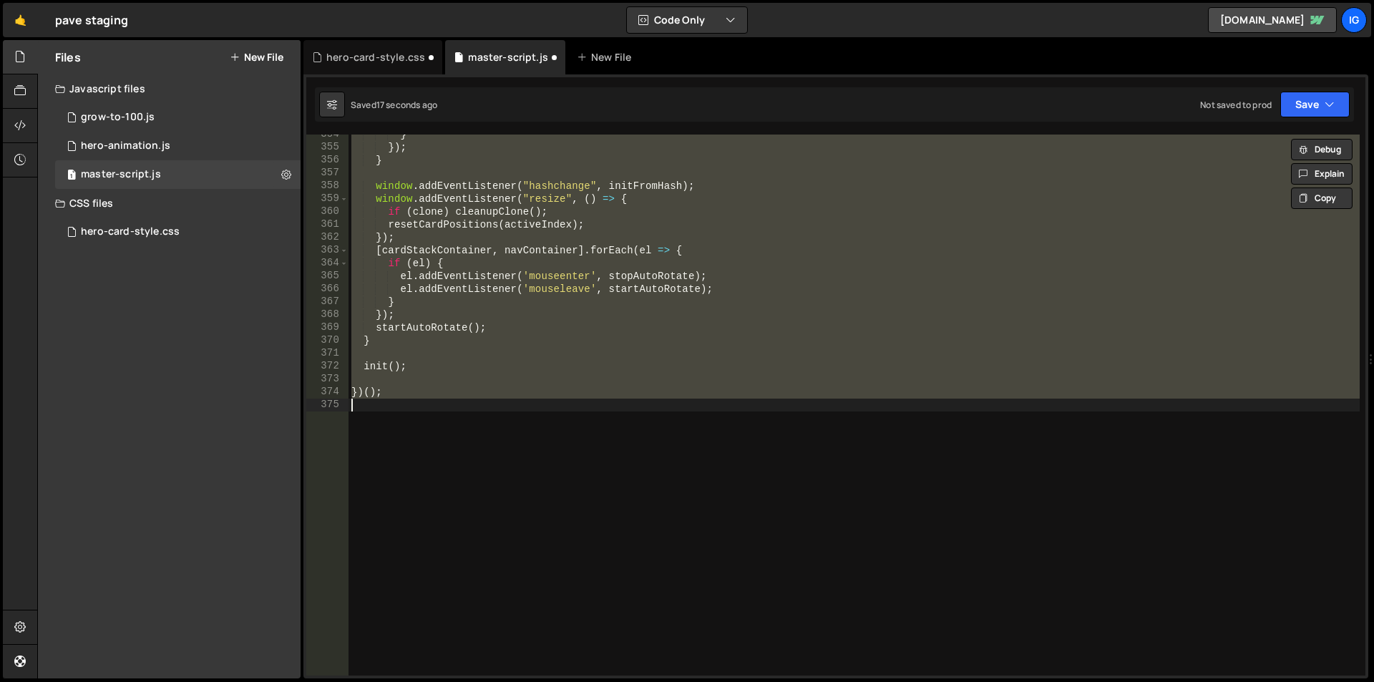
scroll to position [4554, 0]
click at [500, 226] on div "} }) ; } window . addEventListener ( "hashchange" , initFromHash ) ; window . a…" at bounding box center [854, 405] width 1011 height 541
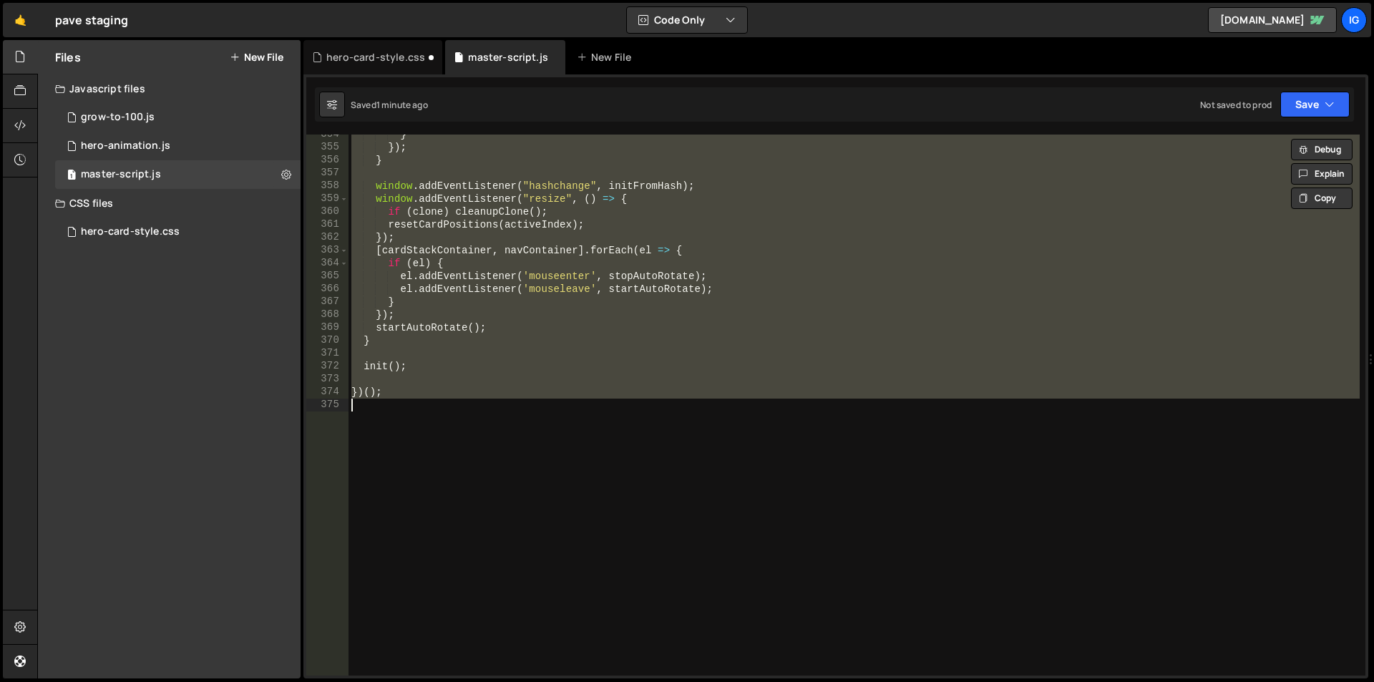
paste textarea
type textarea "})();"
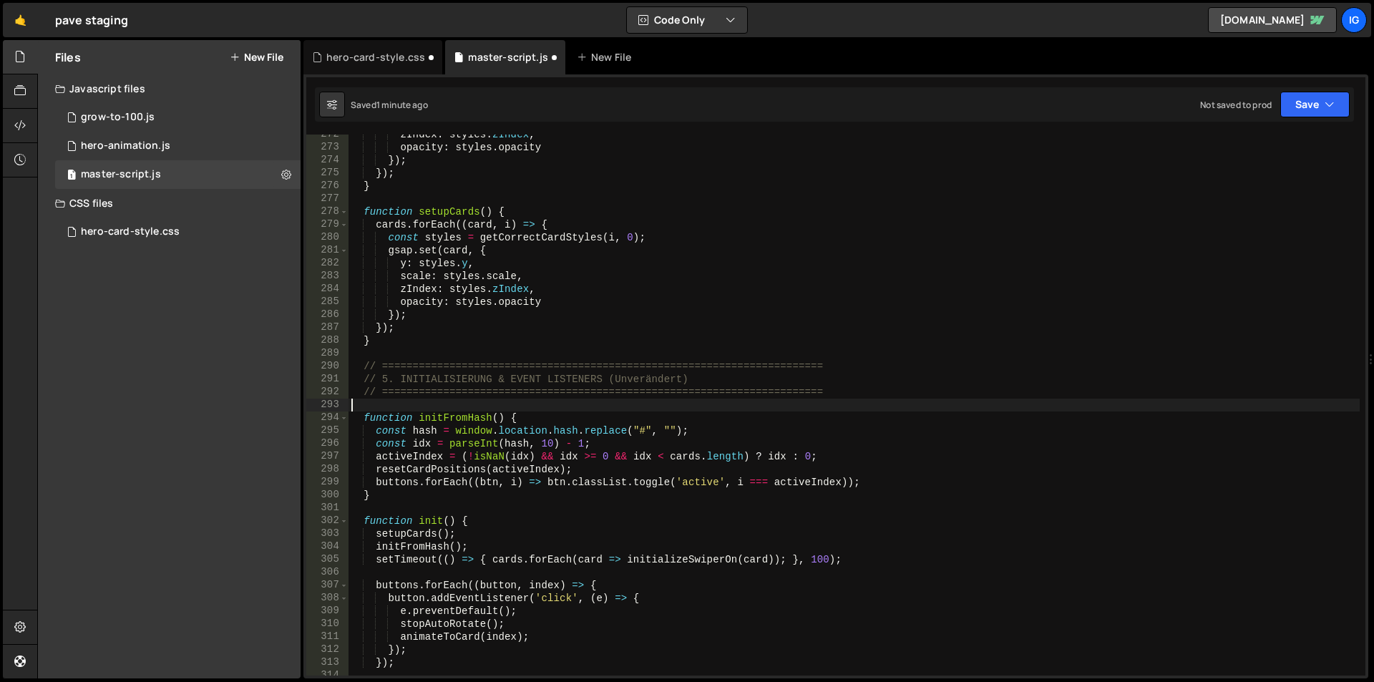
scroll to position [3498, 0]
click at [477, 230] on div "zIndex : styles . zIndex , opacity : styles . opacity }) ; }) ; } function setu…" at bounding box center [854, 411] width 1011 height 567
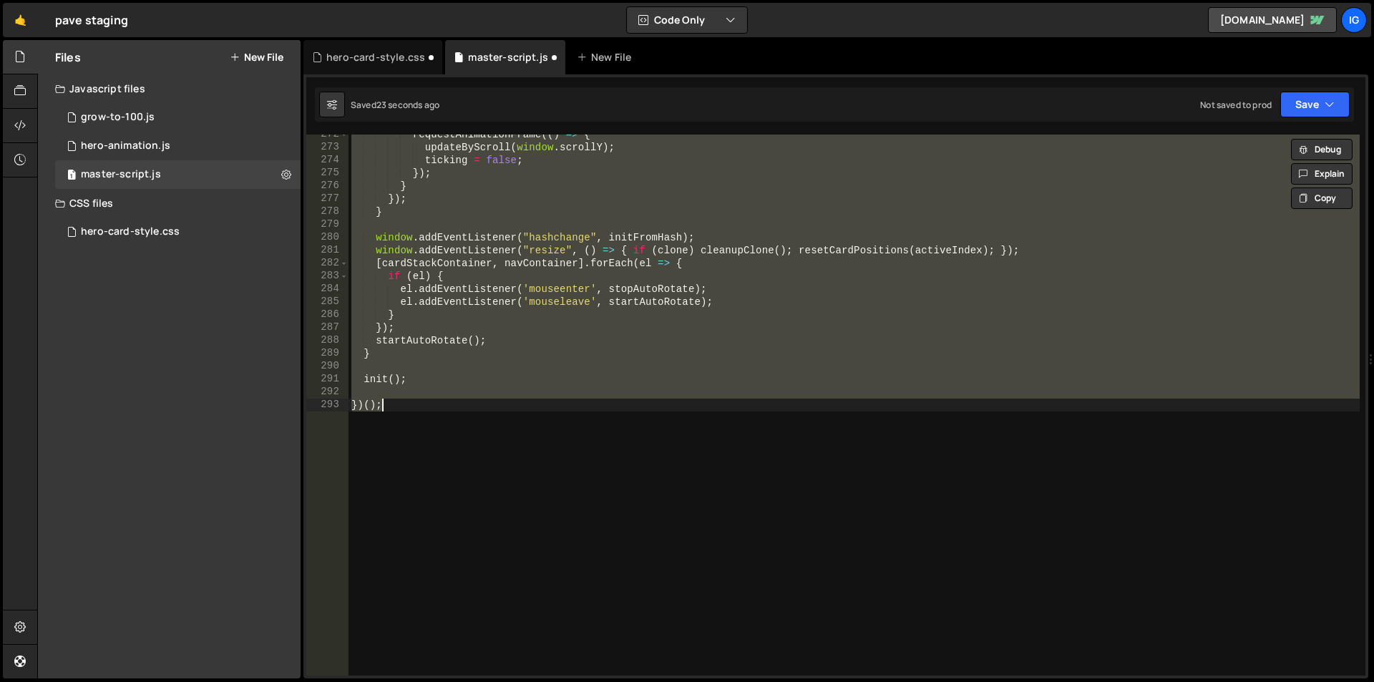
type textarea "})();"
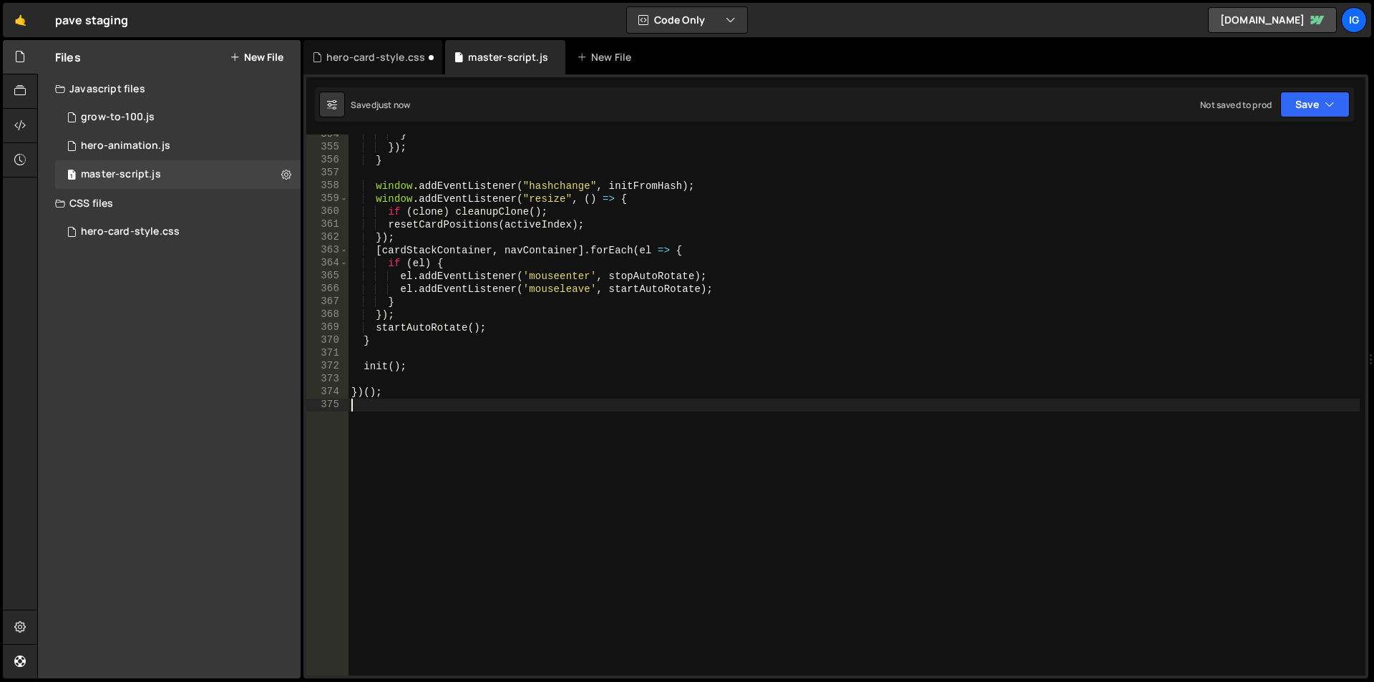
type textarea "})();"
click at [475, 228] on div "} }) ; } window . addEventListener ( "hashchange" , initFromHash ) ; window . a…" at bounding box center [854, 411] width 1011 height 567
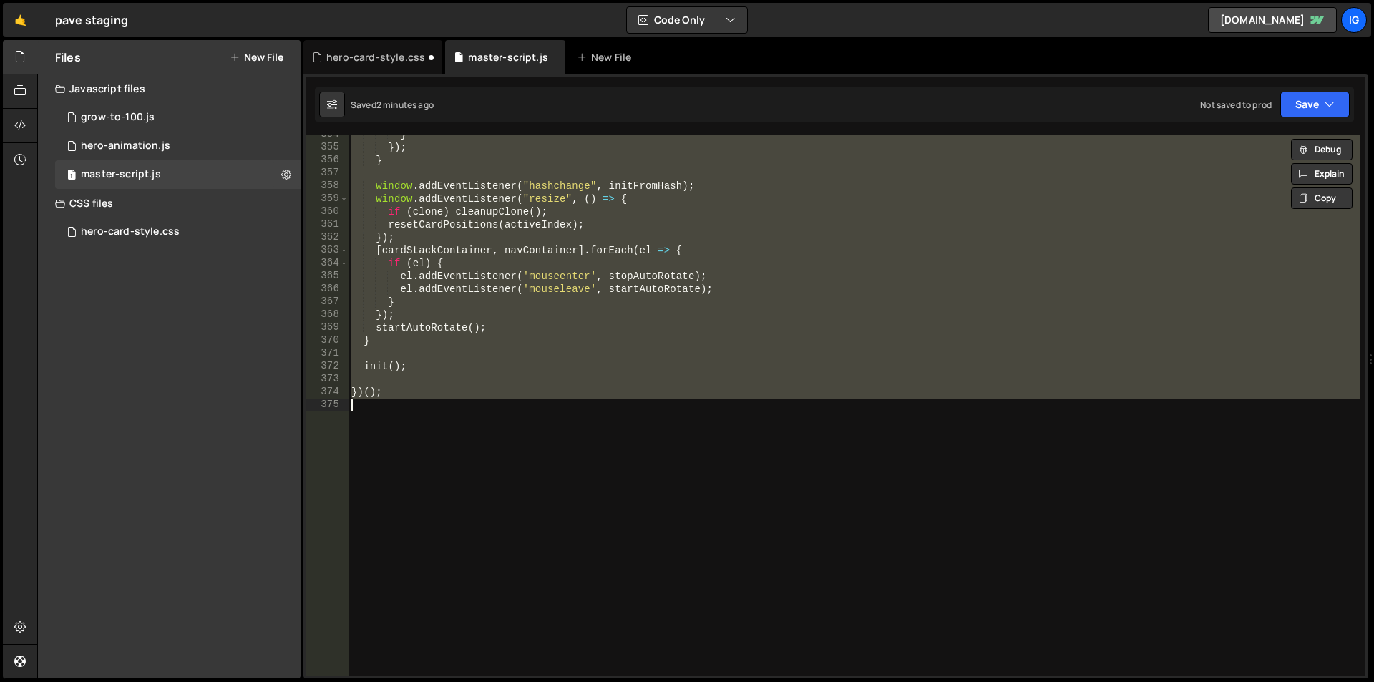
paste textarea
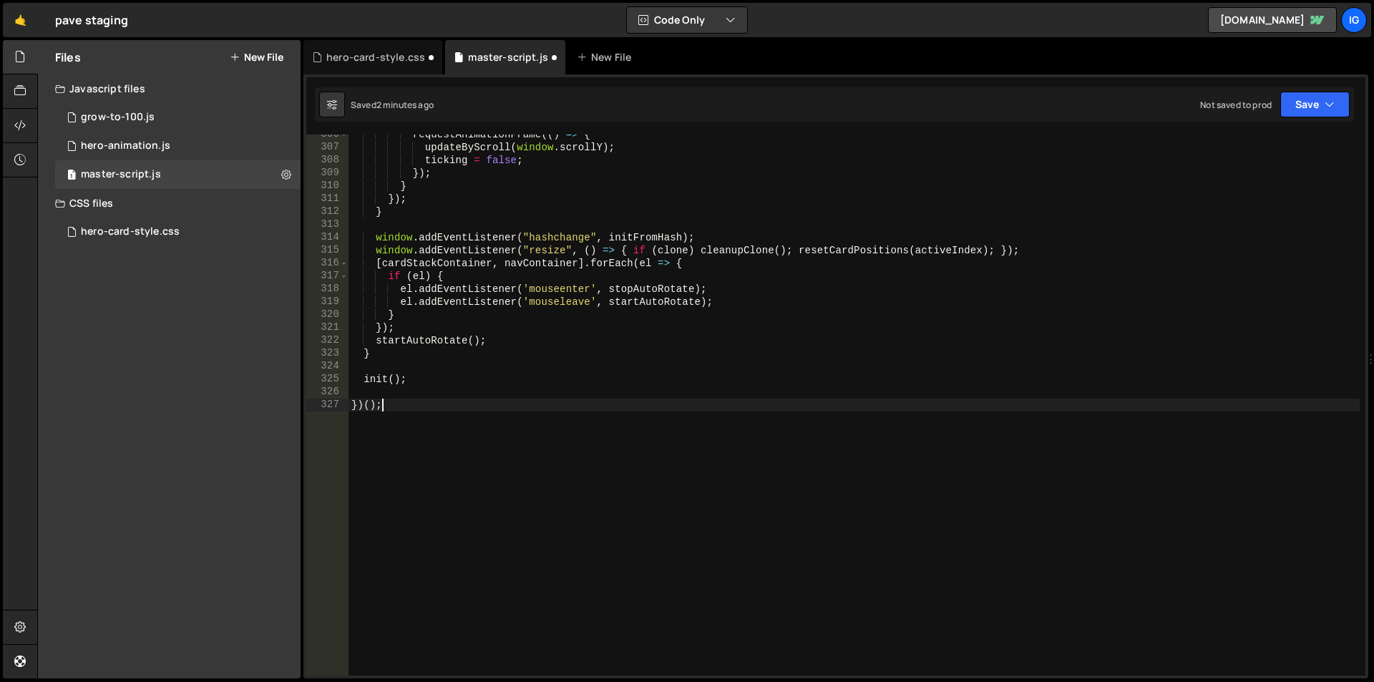
scroll to position [3987, 0]
type textarea "if (clickedCard && cards.indexOf(clickedCard) === activeIndex) {"
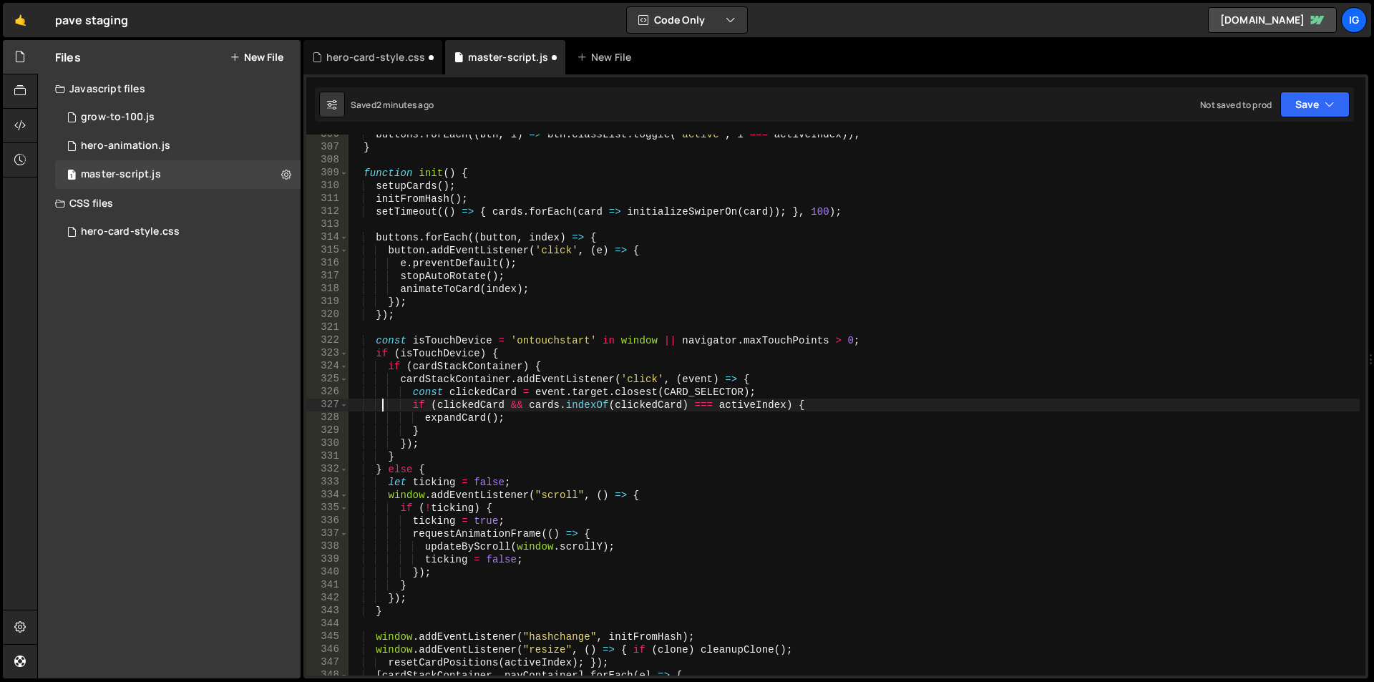
scroll to position [3936, 0]
click at [387, 54] on div "hero-card-style.css" at bounding box center [375, 57] width 99 height 14
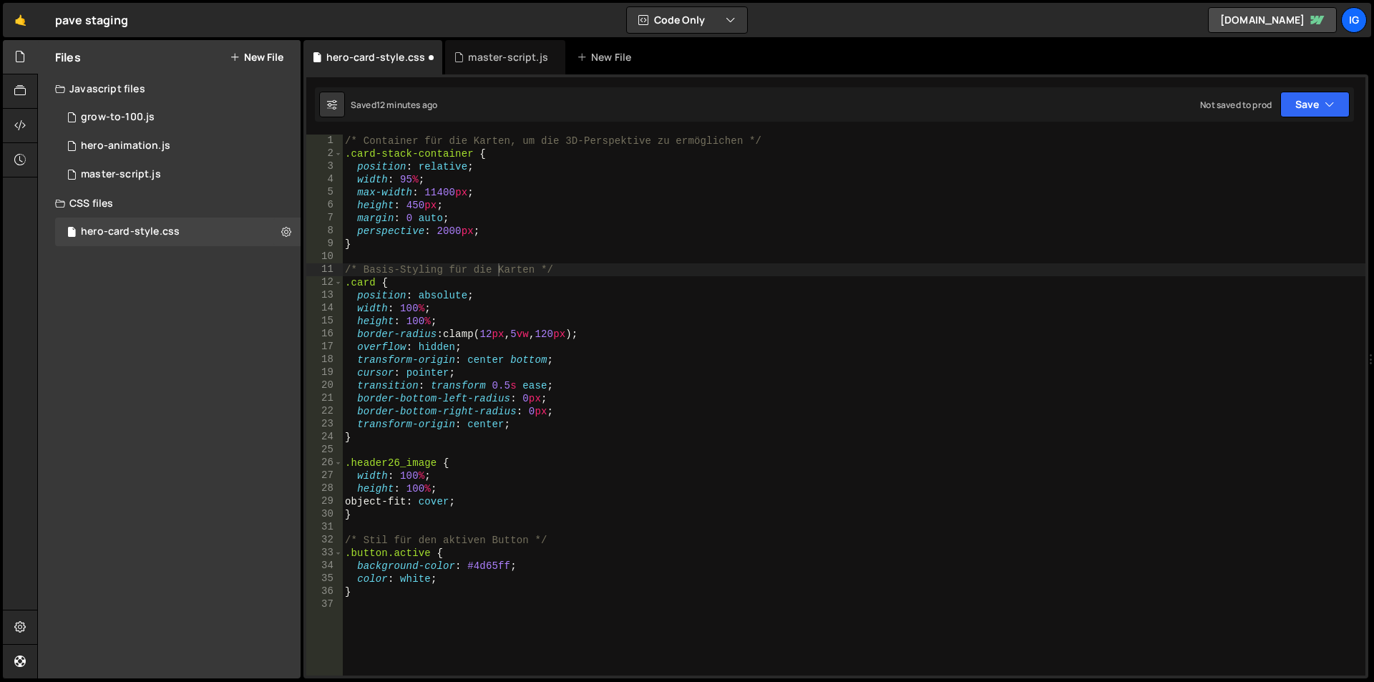
type textarea "height: 100%;"
click at [480, 322] on div "/* Container für die Karten, um die 3D-Perspektive zu ermöglichen */ .card-stac…" at bounding box center [853, 418] width 1023 height 567
